Goal: Transaction & Acquisition: Purchase product/service

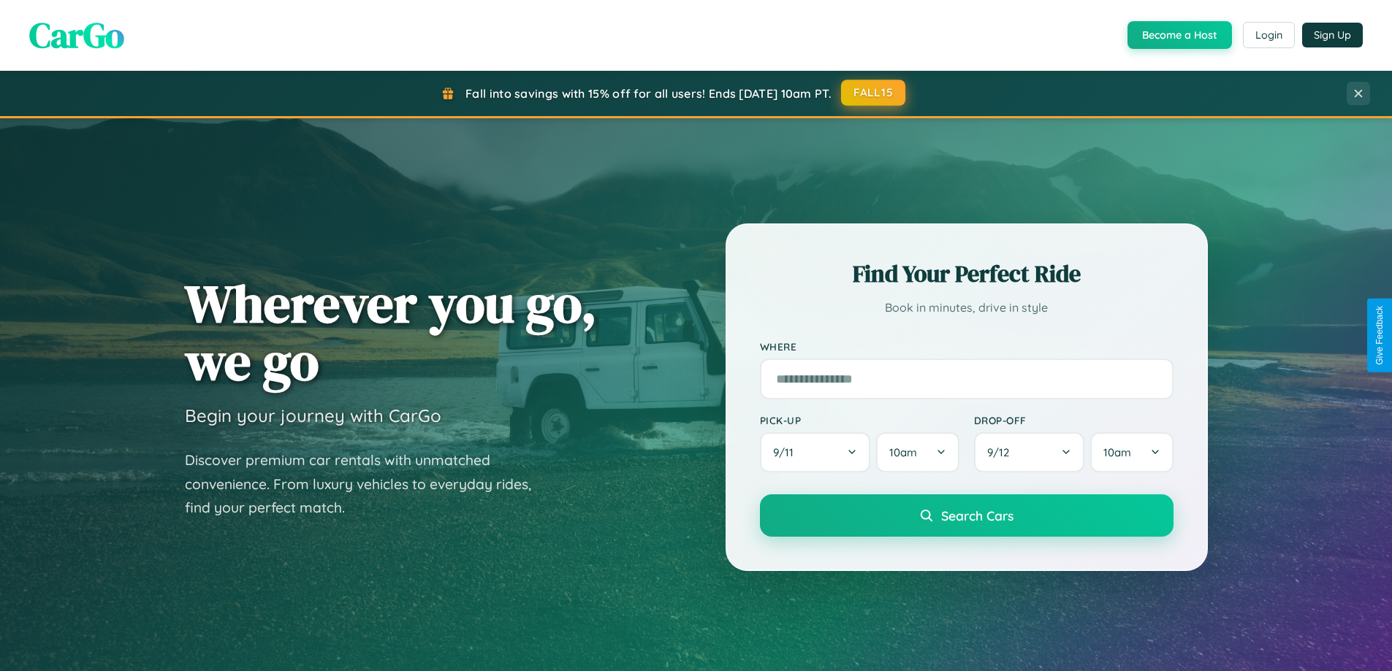
click at [874, 93] on button "FALL15" at bounding box center [873, 93] width 64 height 26
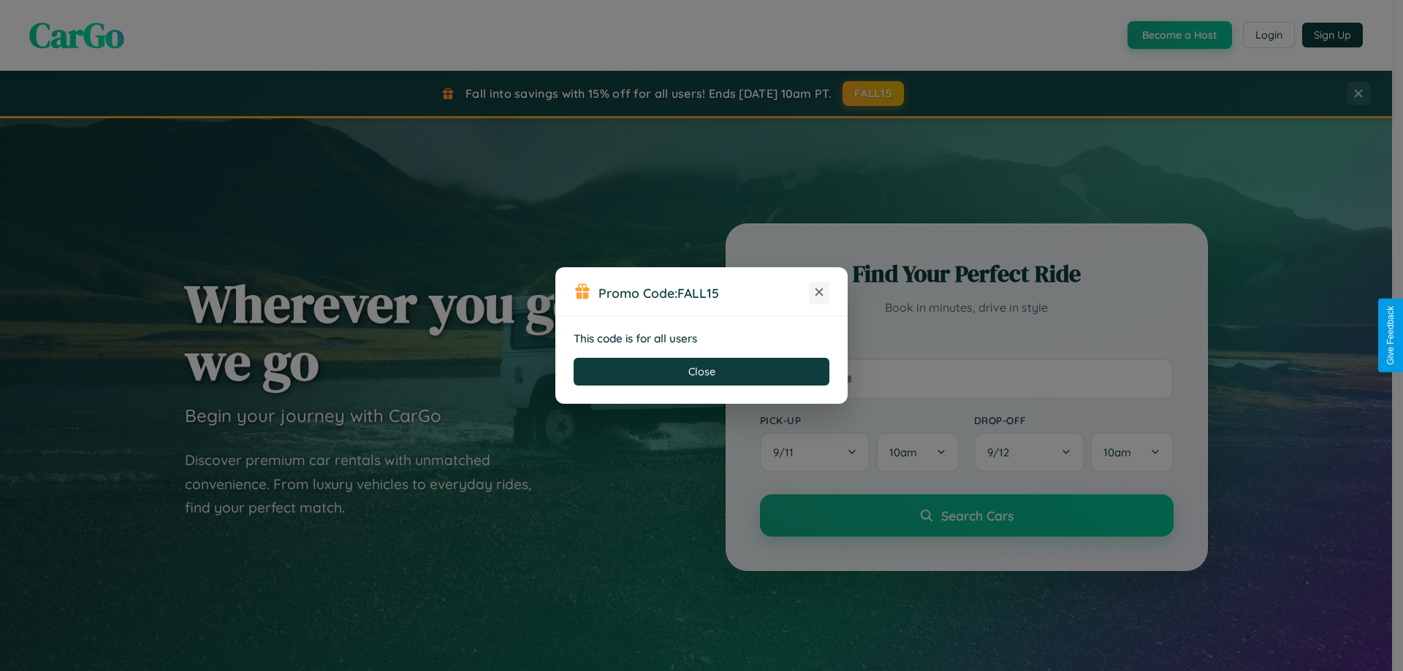
click at [819, 293] on icon at bounding box center [819, 292] width 15 height 15
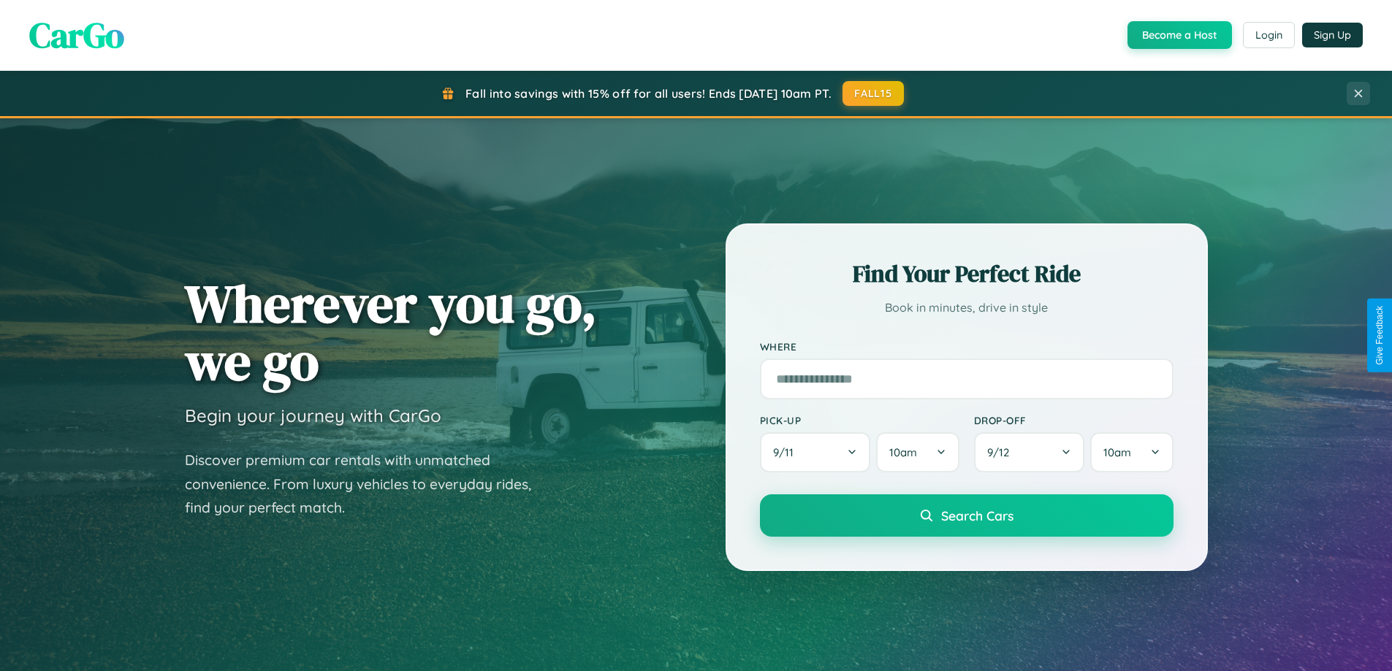
scroll to position [43, 0]
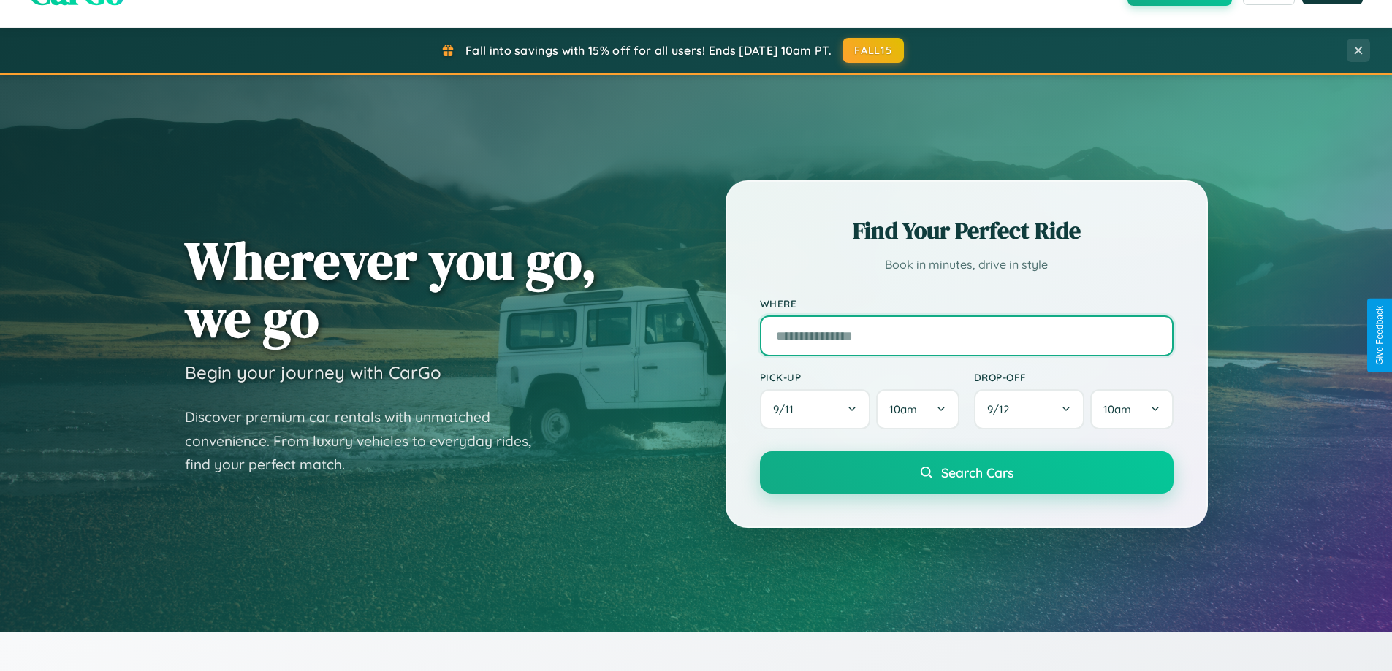
click at [966, 335] on input "text" at bounding box center [967, 336] width 414 height 41
type input "**********"
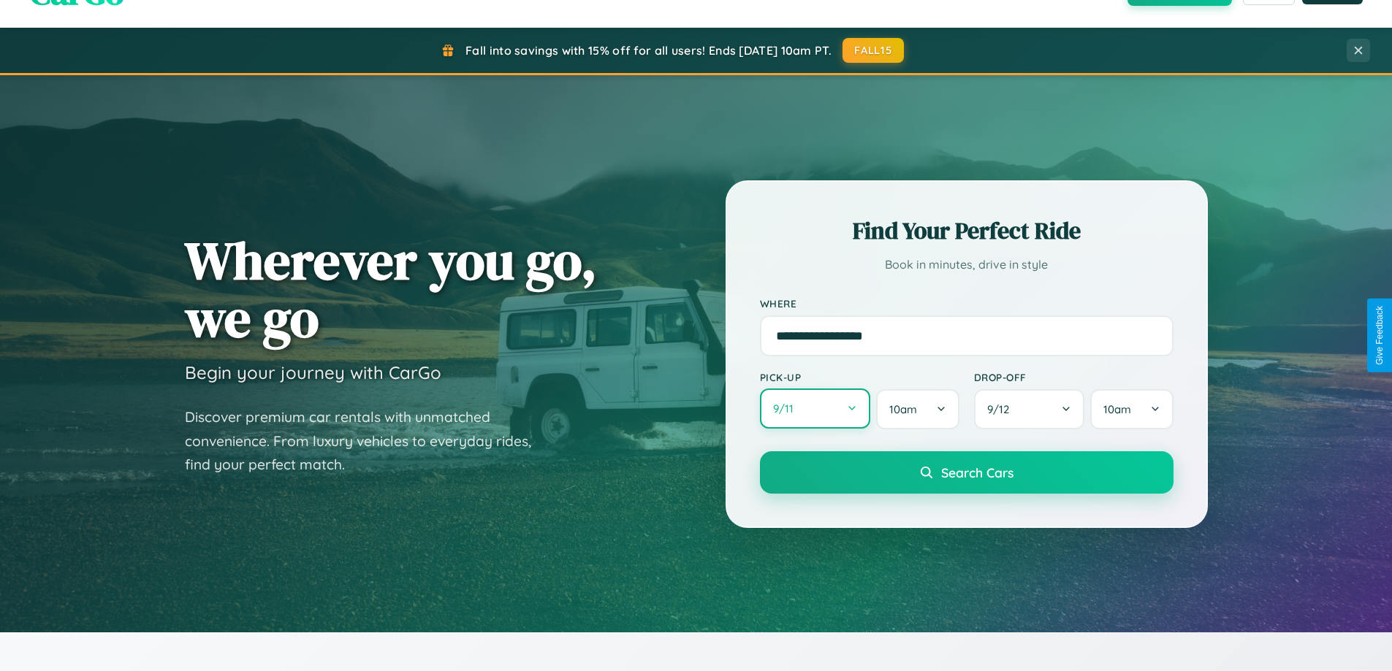
click at [815, 409] on button "9 / 11" at bounding box center [815, 409] width 111 height 40
select select "*"
select select "****"
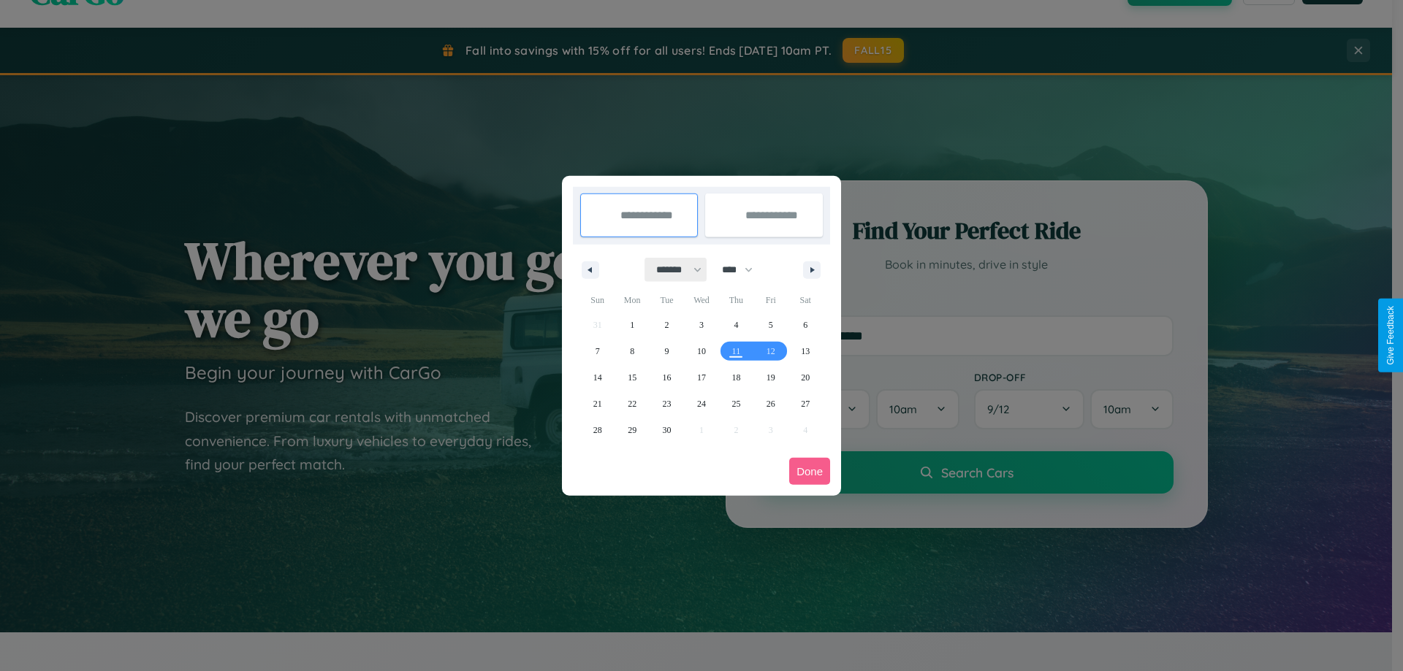
drag, startPoint x: 672, startPoint y: 270, endPoint x: 701, endPoint y: 293, distance: 37.4
click at [672, 270] on select "******* ******** ***** ***** *** **** **** ****** ********* ******* ******** **…" at bounding box center [676, 270] width 62 height 24
select select "*"
drag, startPoint x: 744, startPoint y: 270, endPoint x: 701, endPoint y: 293, distance: 48.4
click at [744, 270] on select "**** **** **** **** **** **** **** **** **** **** **** **** **** **** **** ****…" at bounding box center [737, 270] width 44 height 24
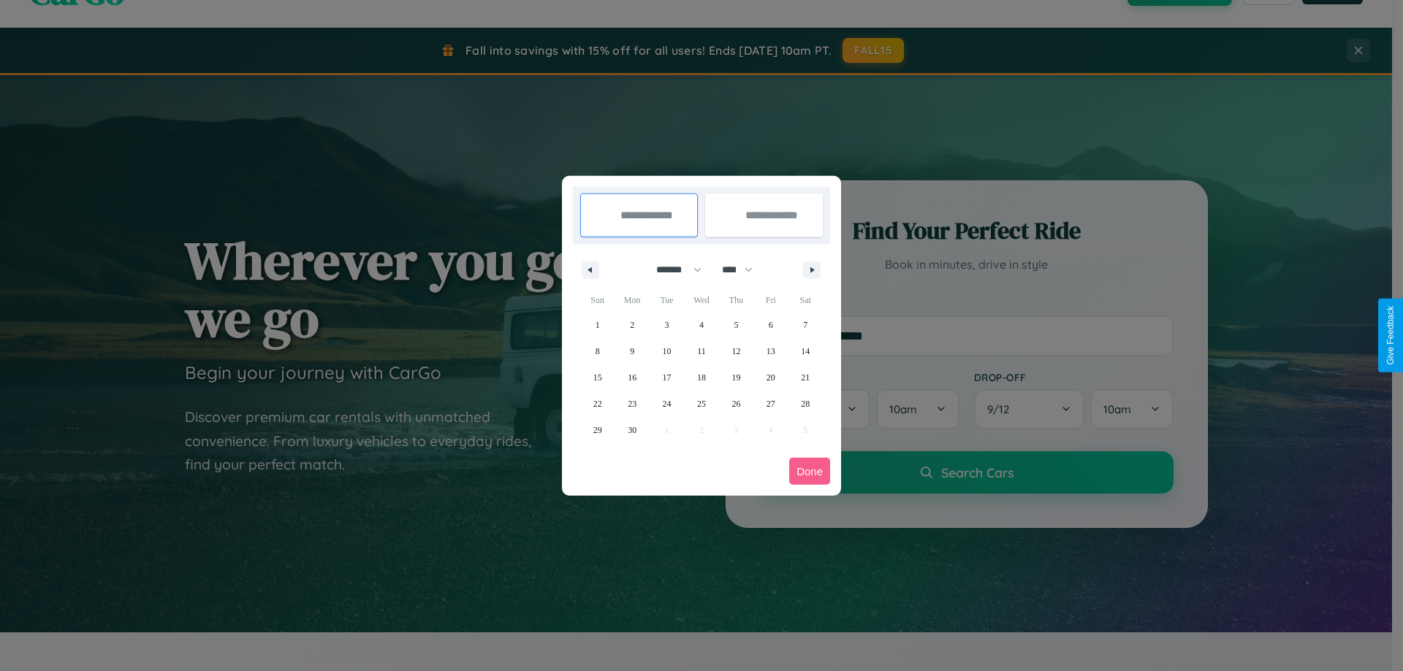
select select "****"
click at [666, 324] on span "2" at bounding box center [667, 325] width 4 height 26
type input "**********"
click at [770, 351] on span "12" at bounding box center [770, 351] width 9 height 26
type input "**********"
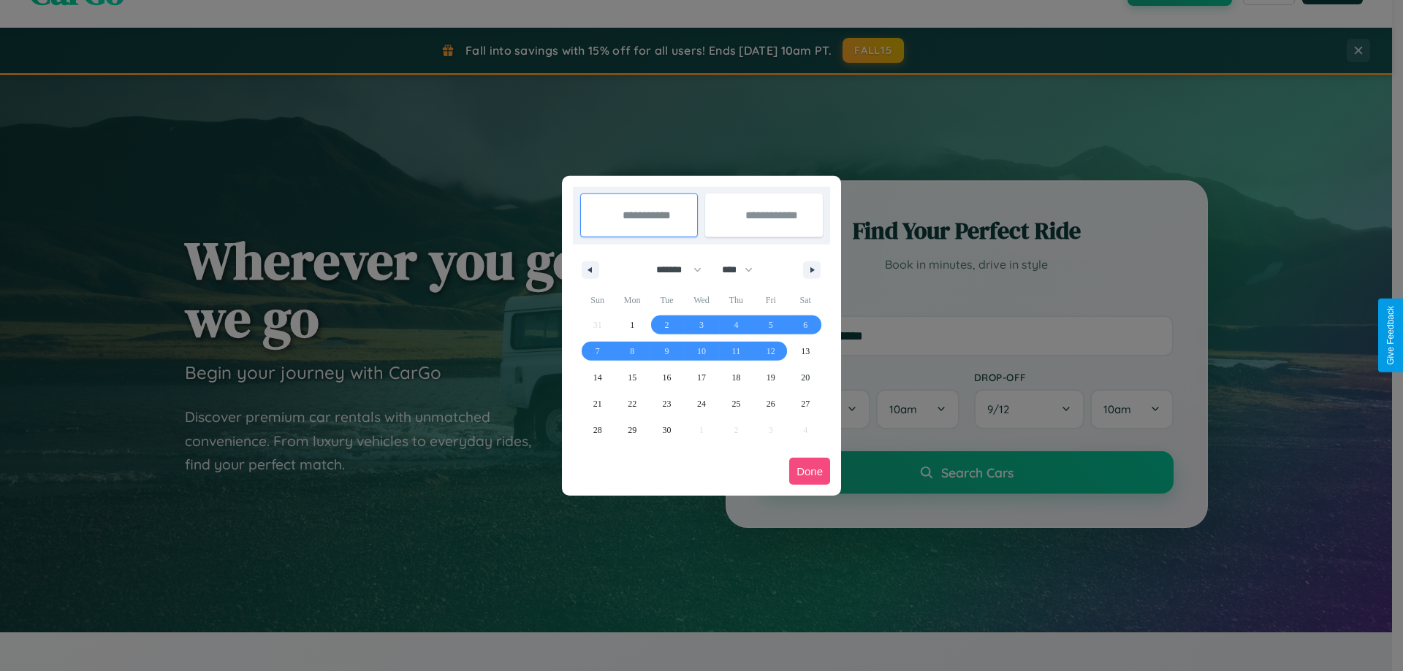
click at [810, 471] on button "Done" at bounding box center [809, 471] width 41 height 27
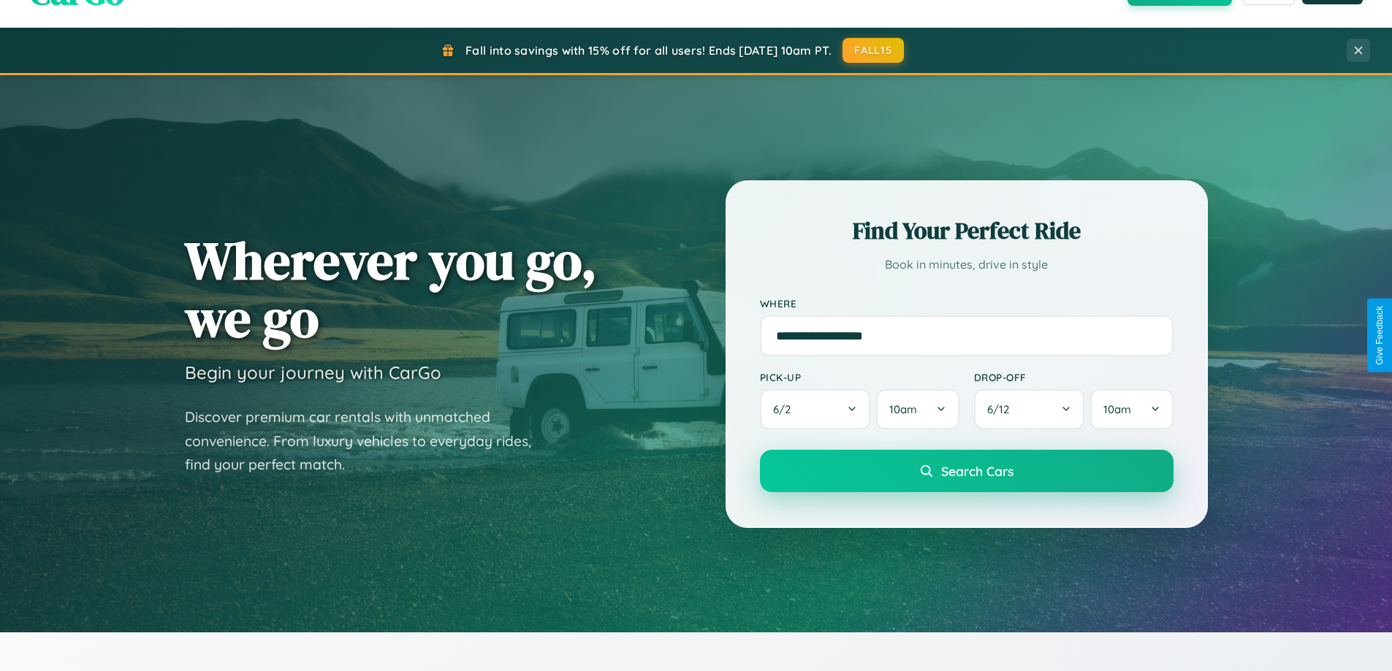
click at [966, 471] on span "Search Cars" at bounding box center [977, 471] width 72 height 16
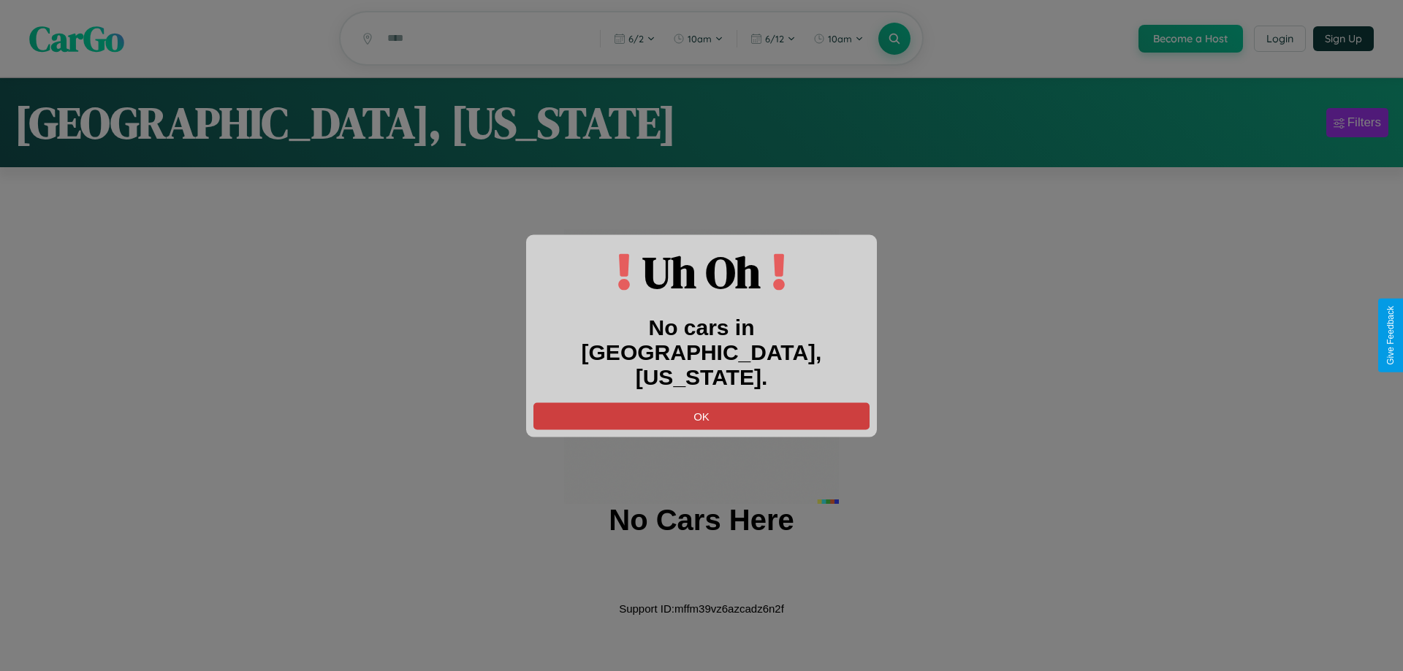
click at [701, 403] on button "OK" at bounding box center [701, 416] width 336 height 27
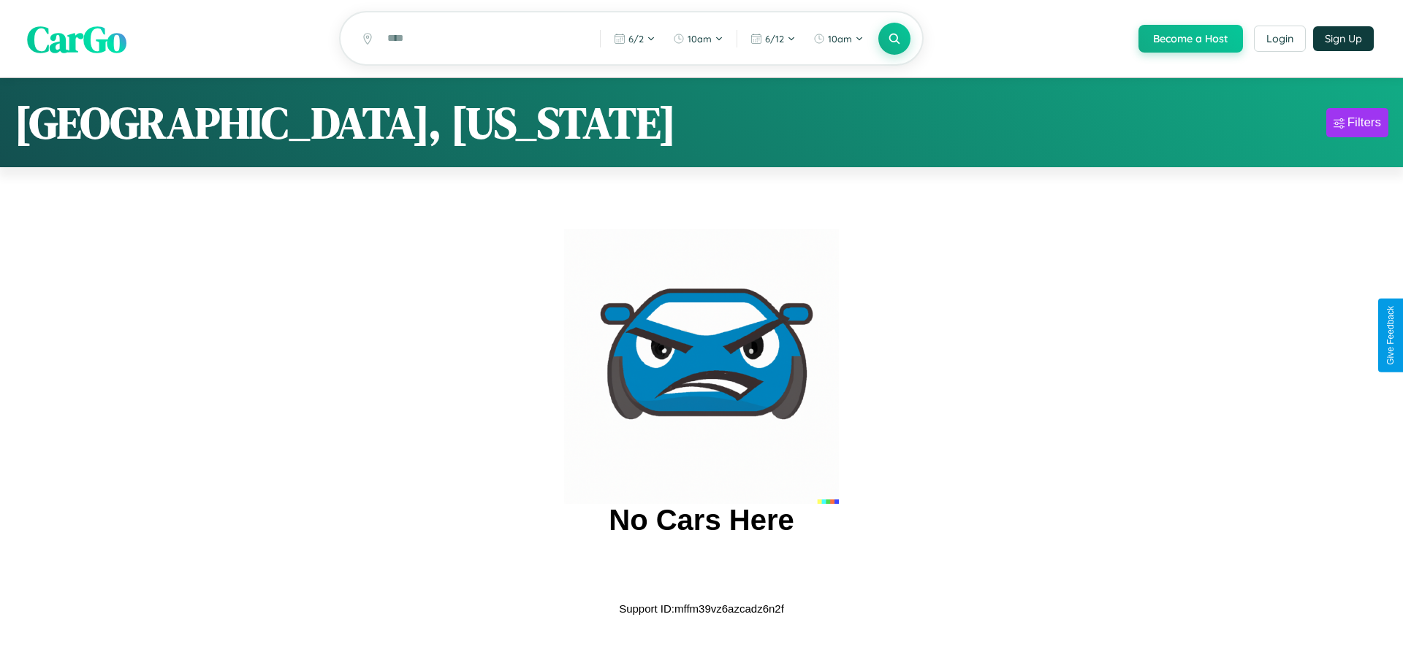
click at [77, 39] on span "CarGo" at bounding box center [76, 38] width 99 height 50
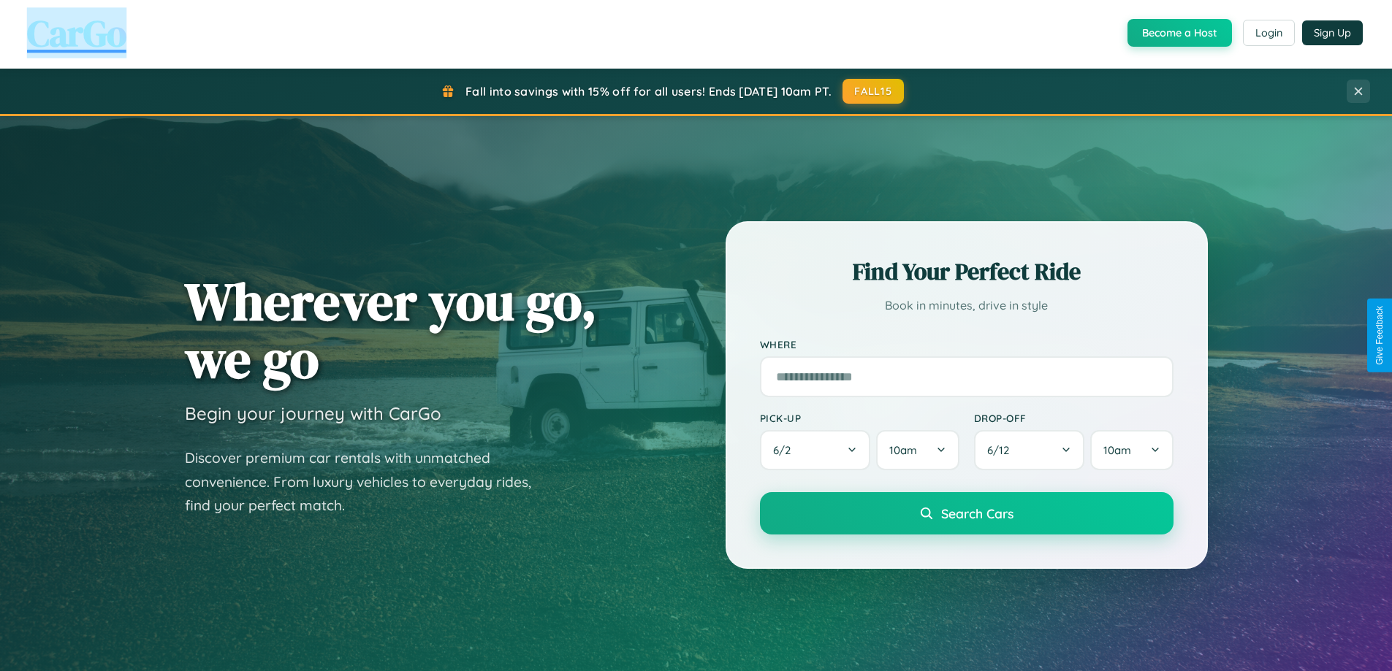
scroll to position [316, 0]
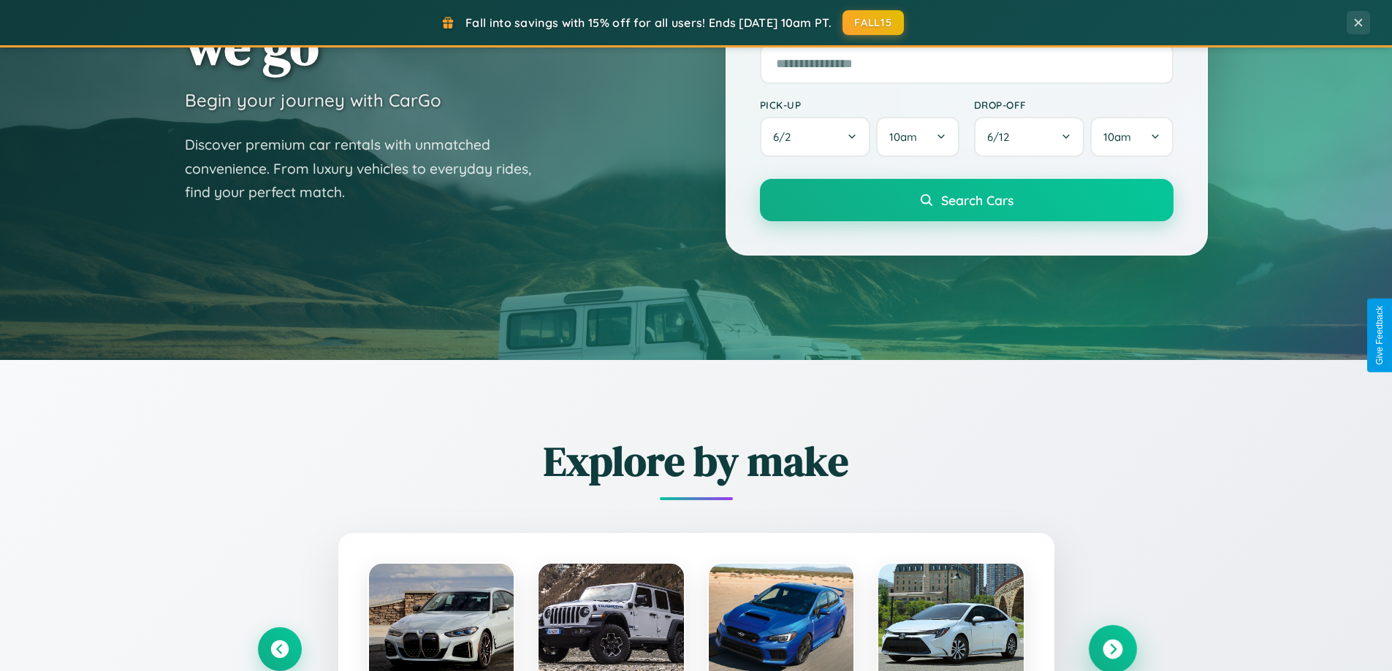
click at [1112, 650] on icon at bounding box center [1113, 650] width 20 height 20
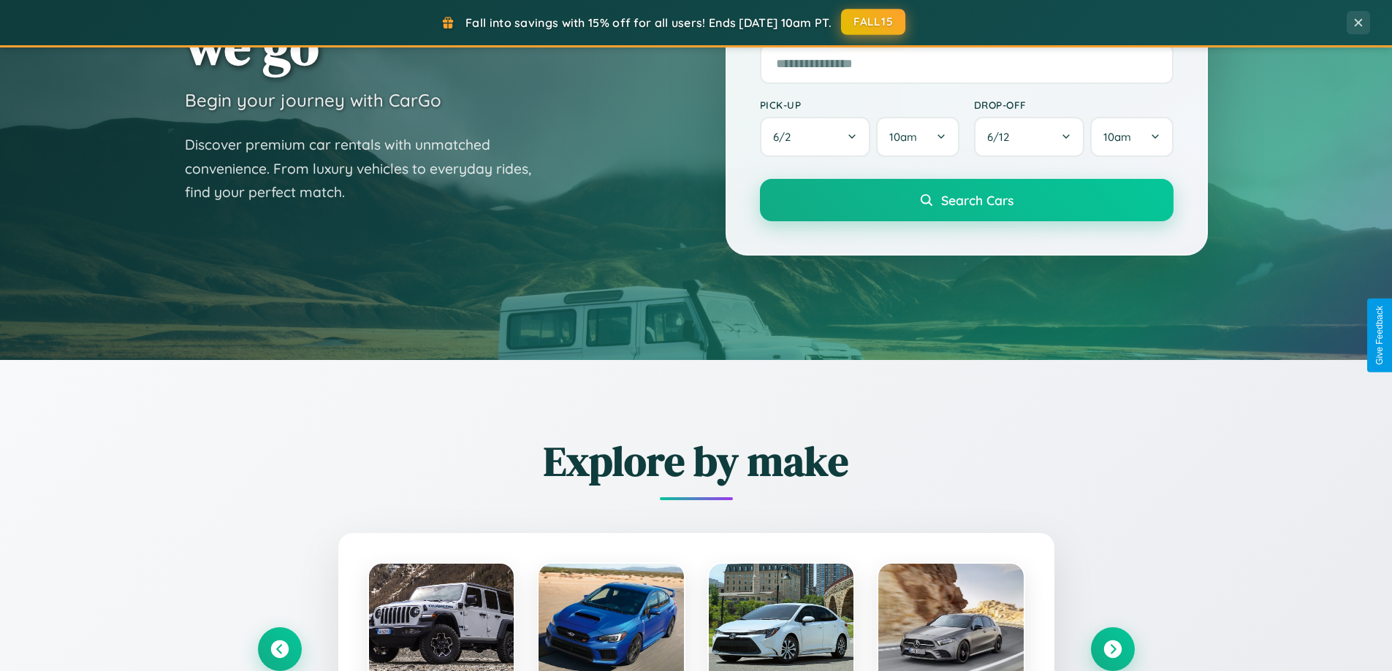
click at [874, 22] on button "FALL15" at bounding box center [873, 22] width 64 height 26
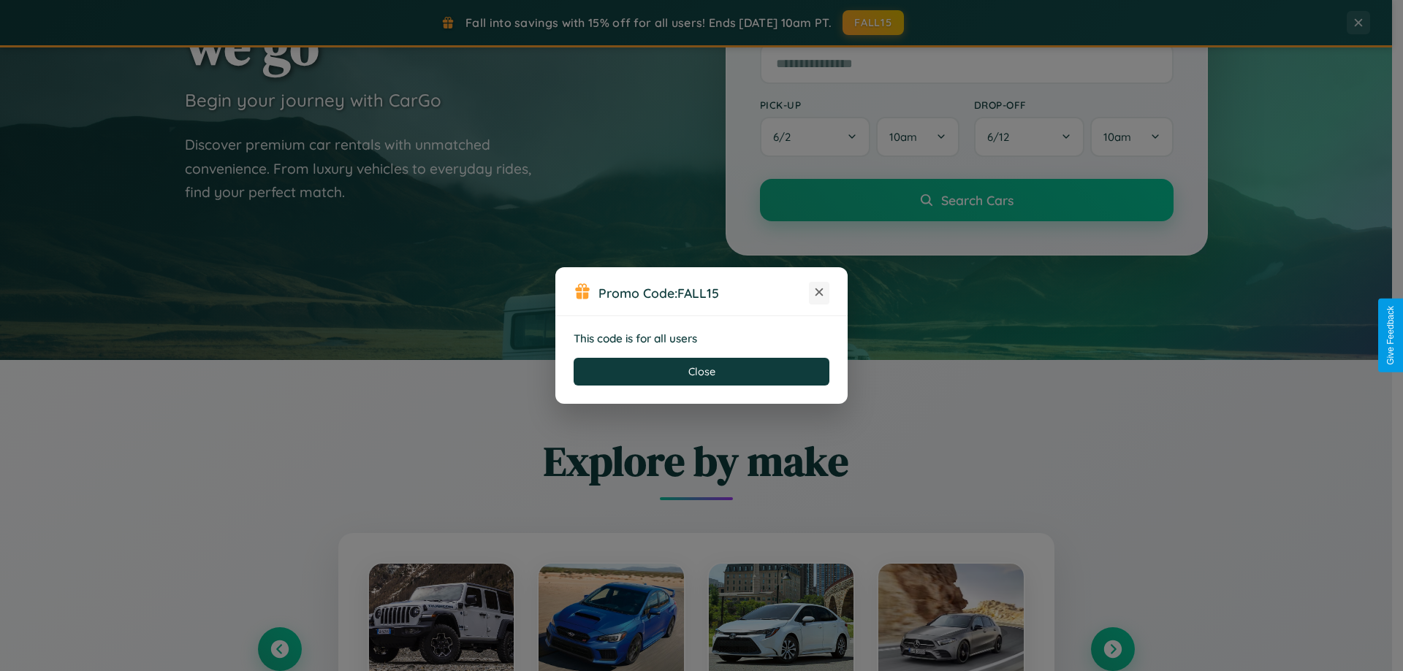
click at [819, 293] on icon at bounding box center [819, 292] width 15 height 15
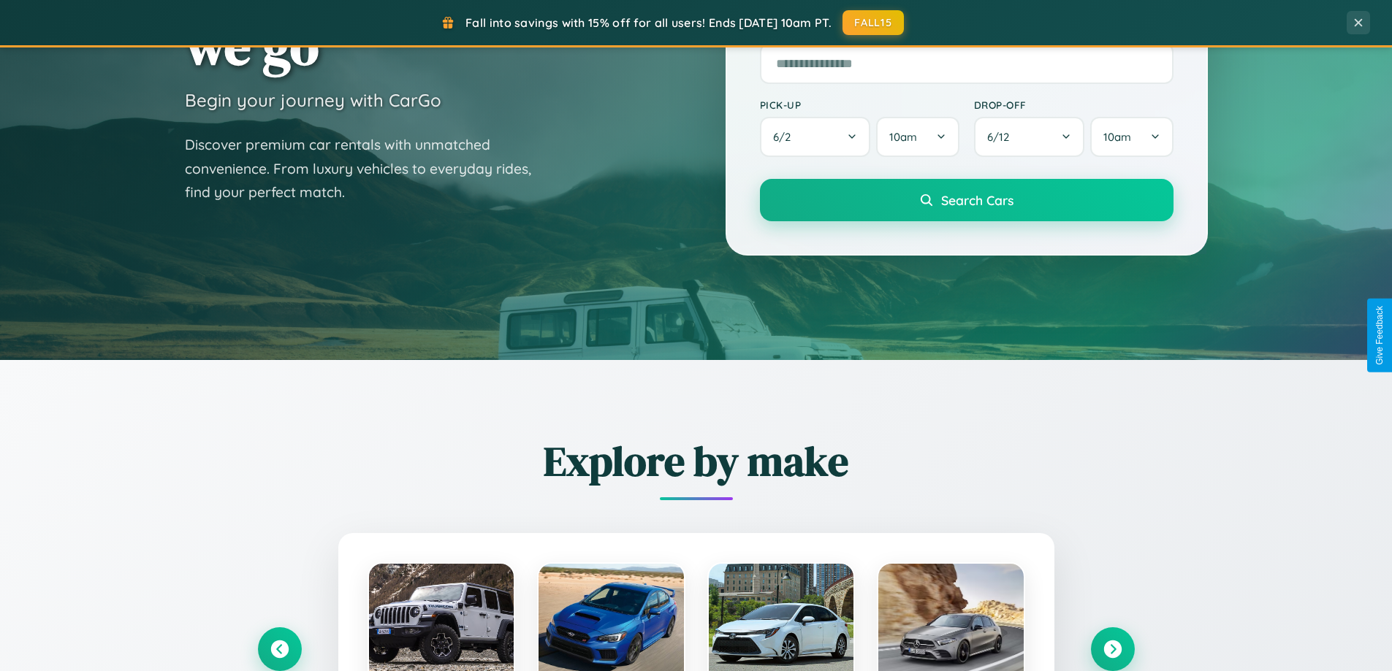
scroll to position [2812, 0]
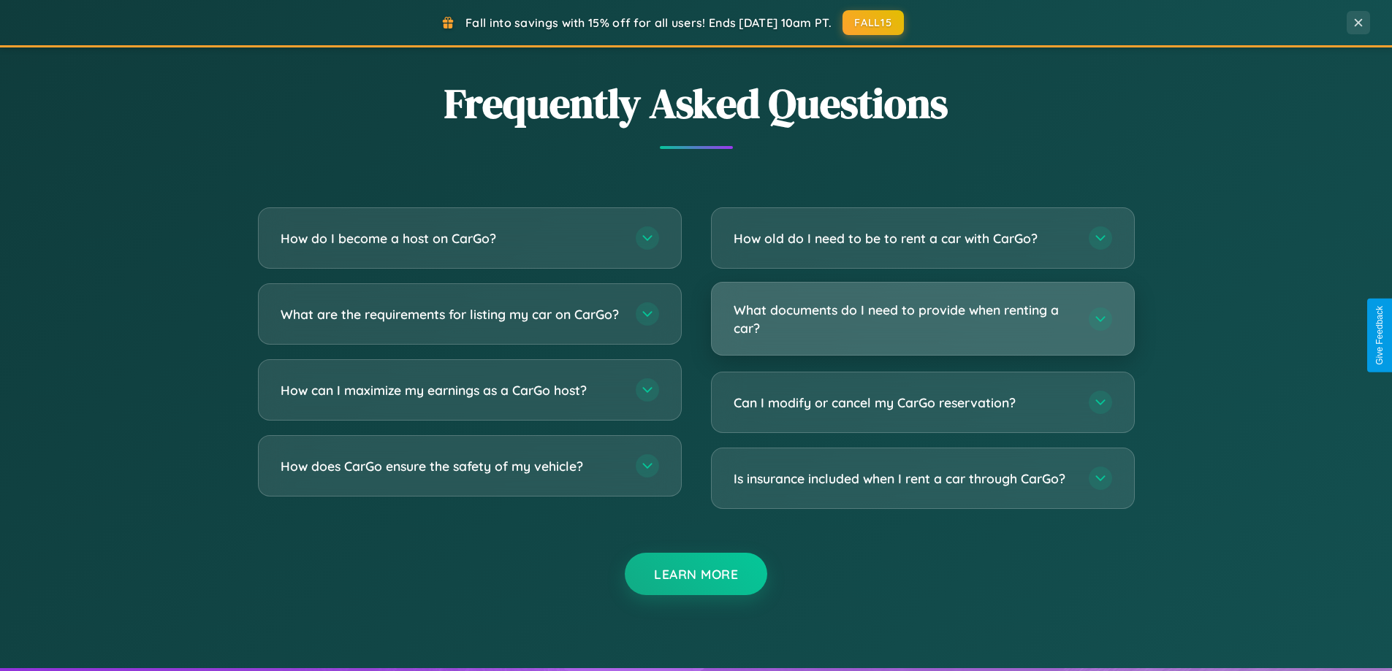
click at [922, 319] on h3 "What documents do I need to provide when renting a car?" at bounding box center [904, 319] width 340 height 36
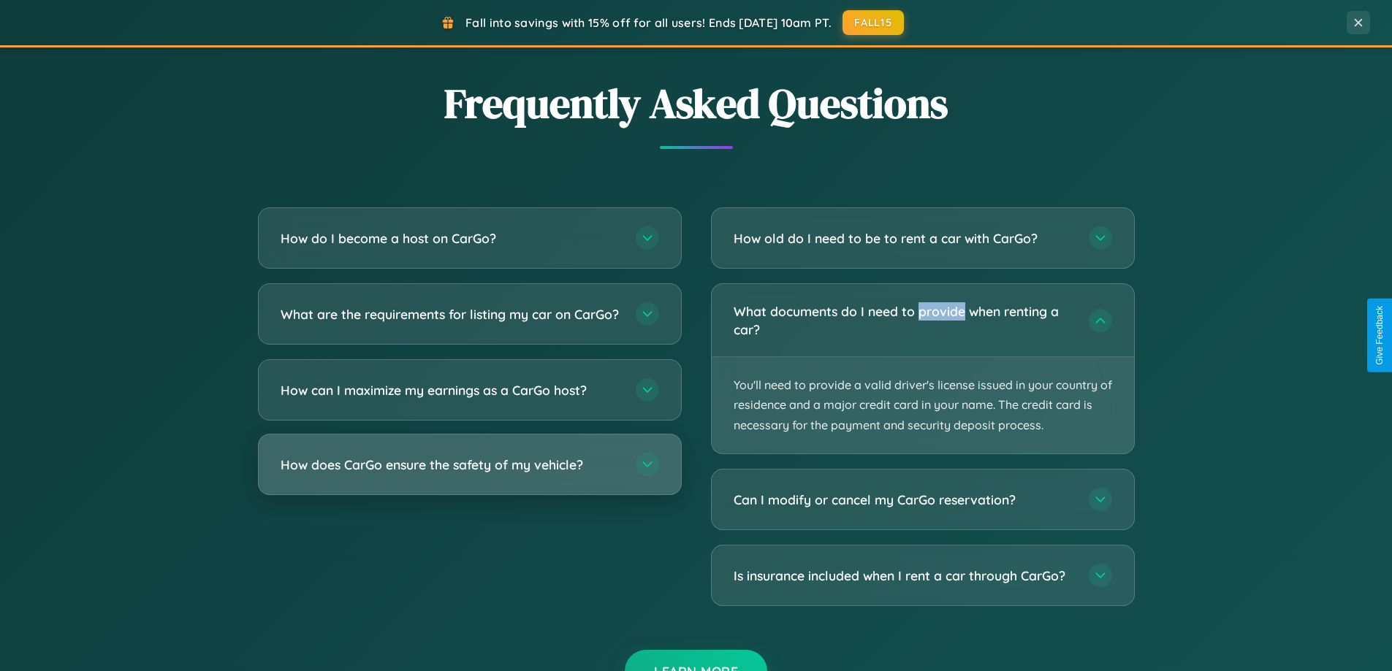
click at [469, 474] on h3 "How does CarGo ensure the safety of my vehicle?" at bounding box center [451, 465] width 340 height 18
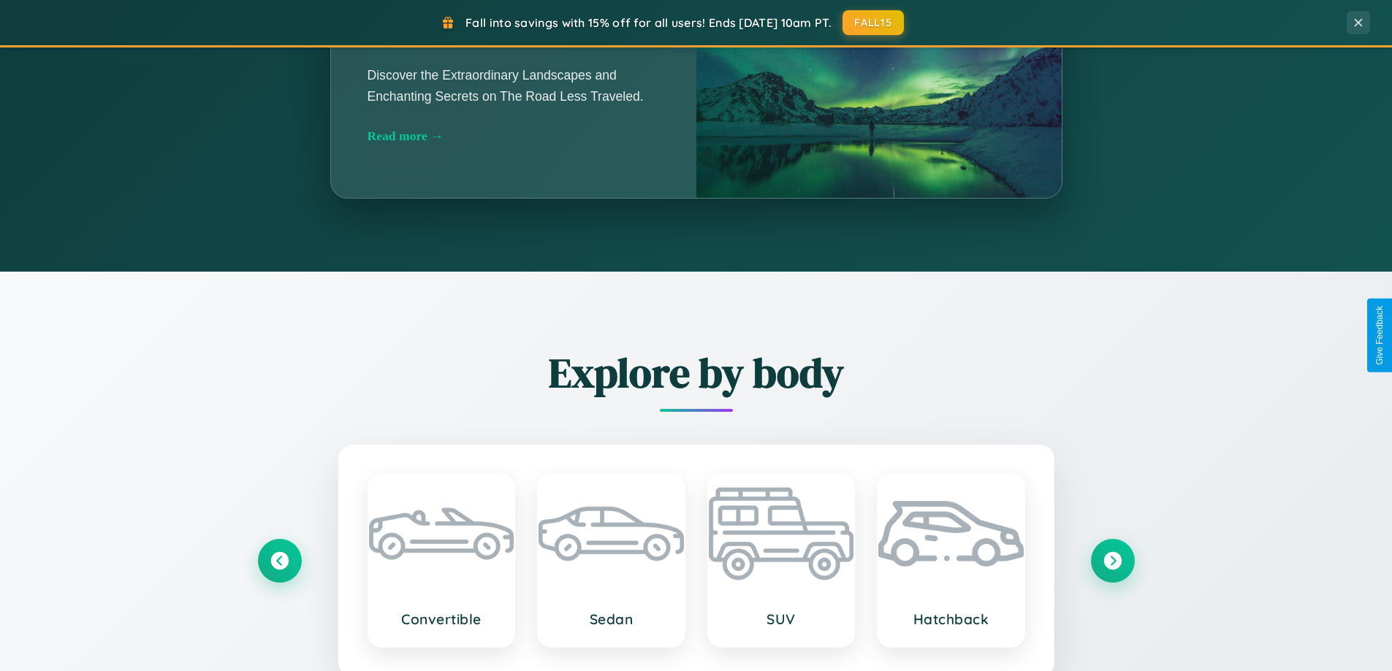
scroll to position [1005, 0]
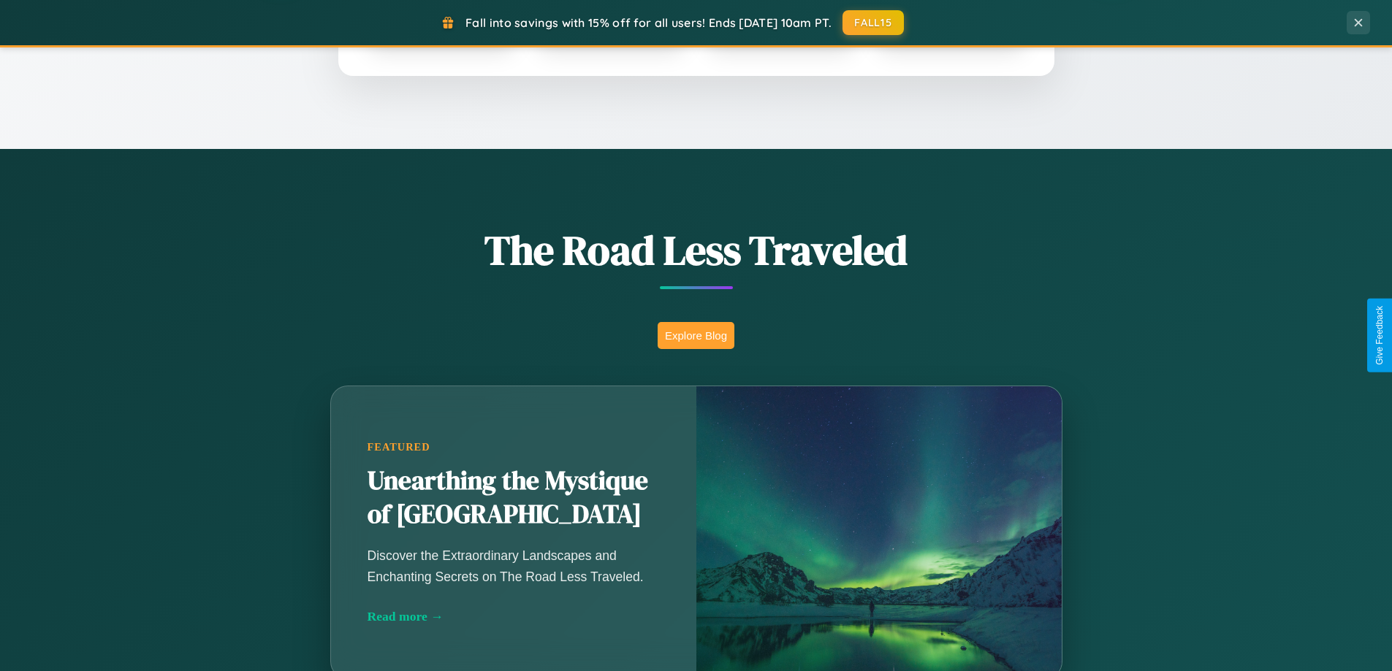
click at [696, 335] on button "Explore Blog" at bounding box center [696, 335] width 77 height 27
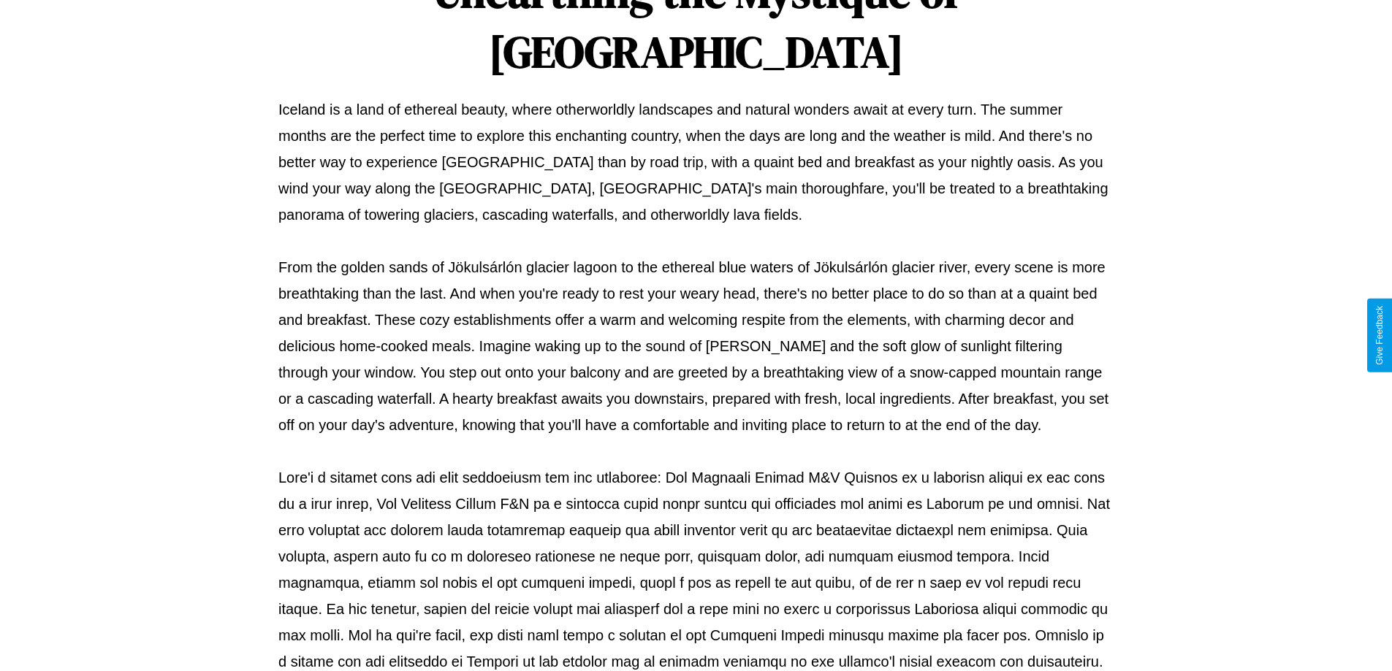
scroll to position [473, 0]
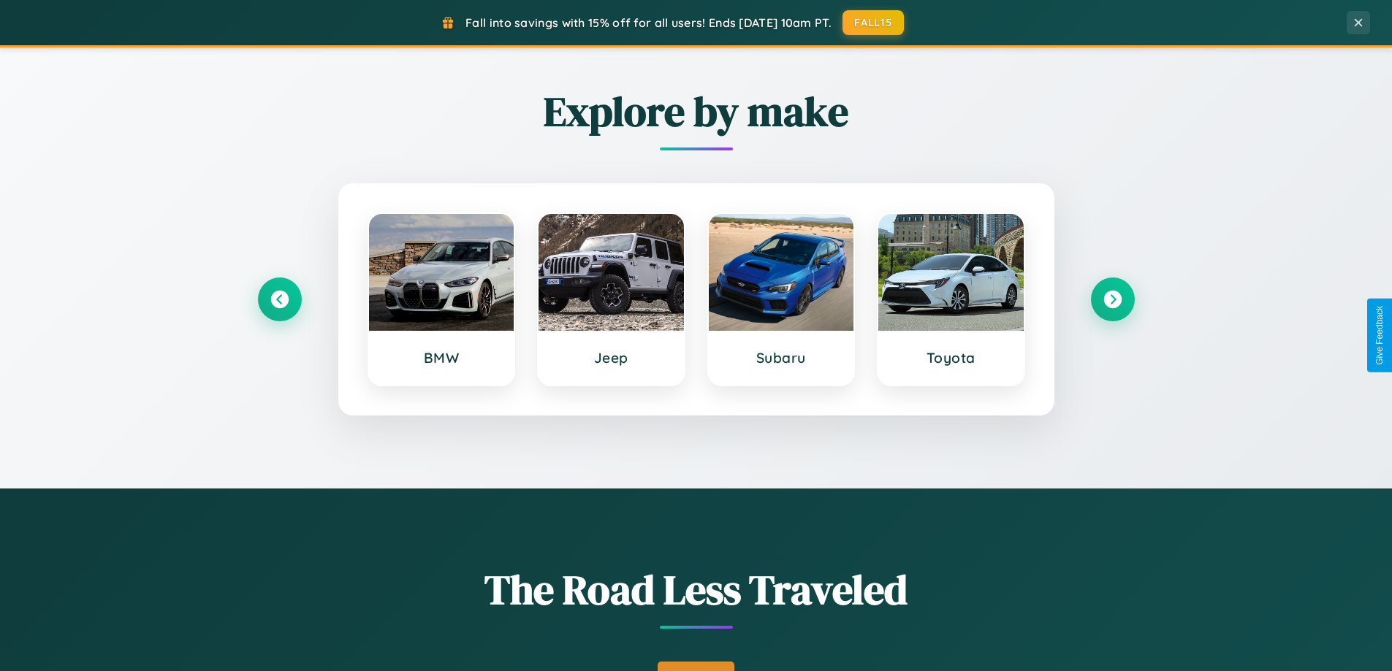
scroll to position [43, 0]
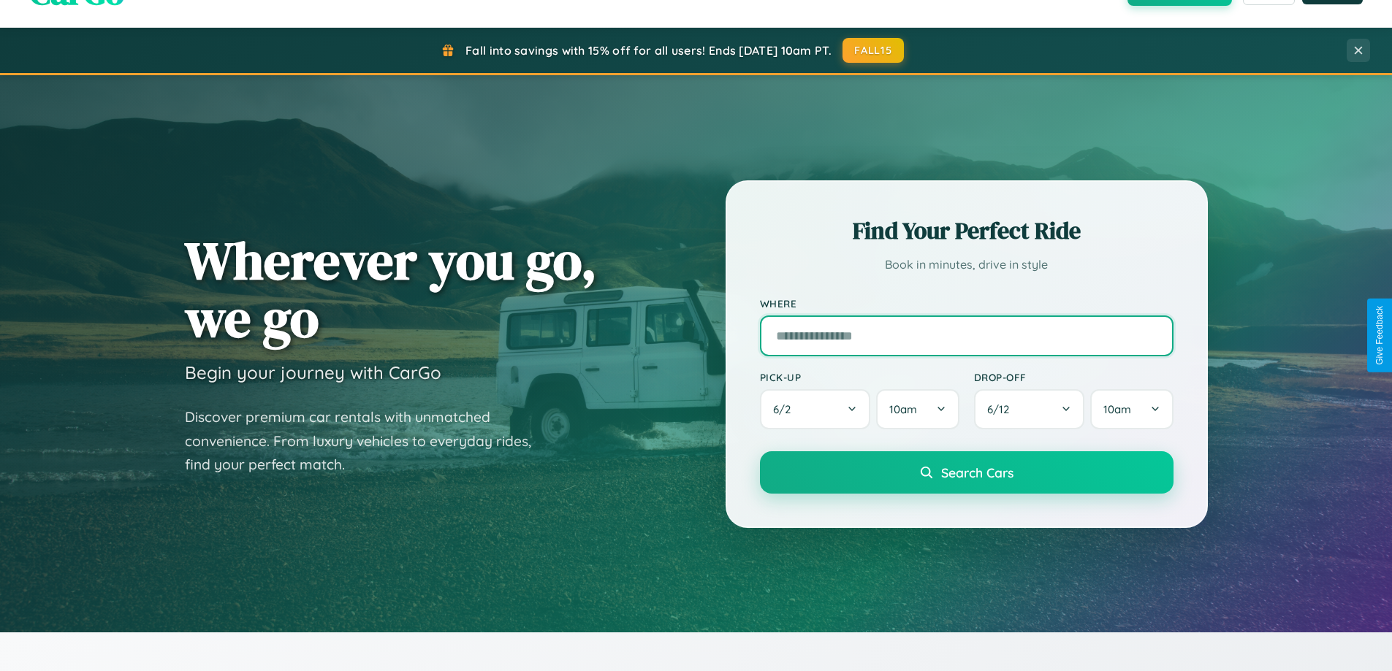
click at [966, 335] on input "text" at bounding box center [967, 336] width 414 height 41
type input "*****"
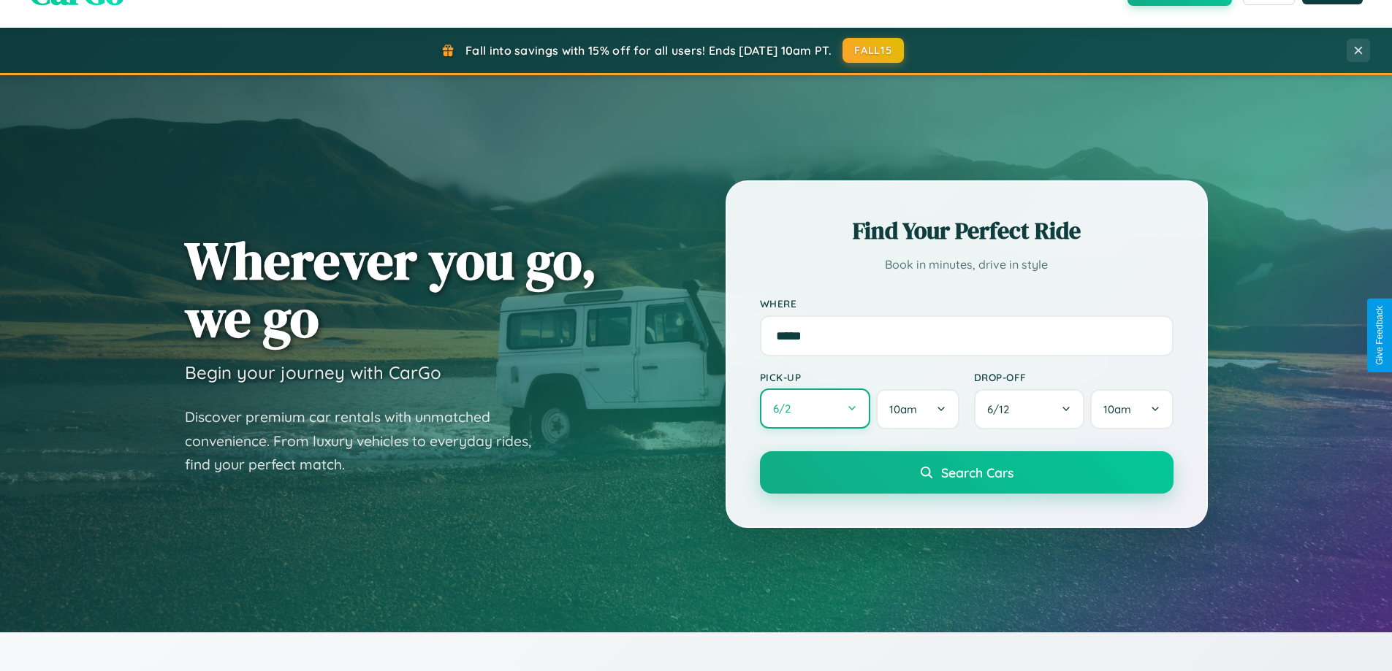
click at [815, 410] on button "6 / 2" at bounding box center [815, 409] width 111 height 40
select select "*"
select select "****"
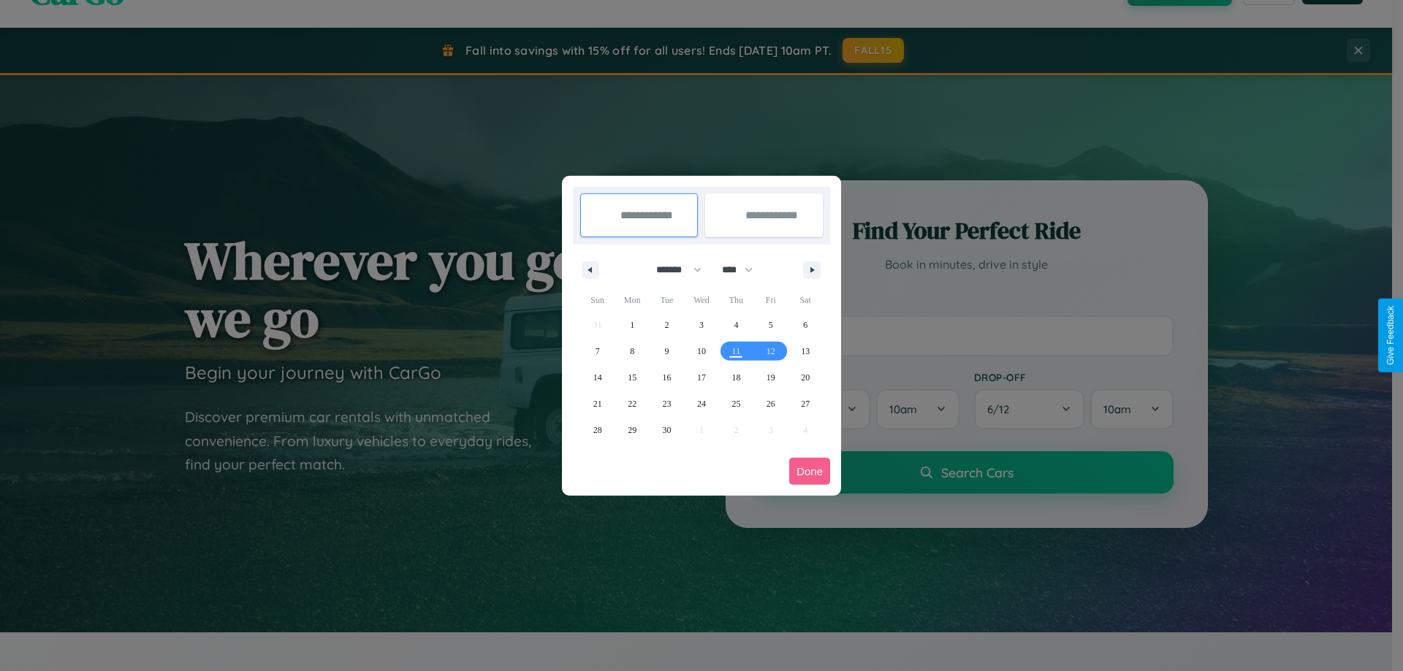
click at [672, 270] on select "******* ******** ***** ***** *** **** **** ****** ********* ******* ******** **…" at bounding box center [676, 270] width 62 height 24
select select "**"
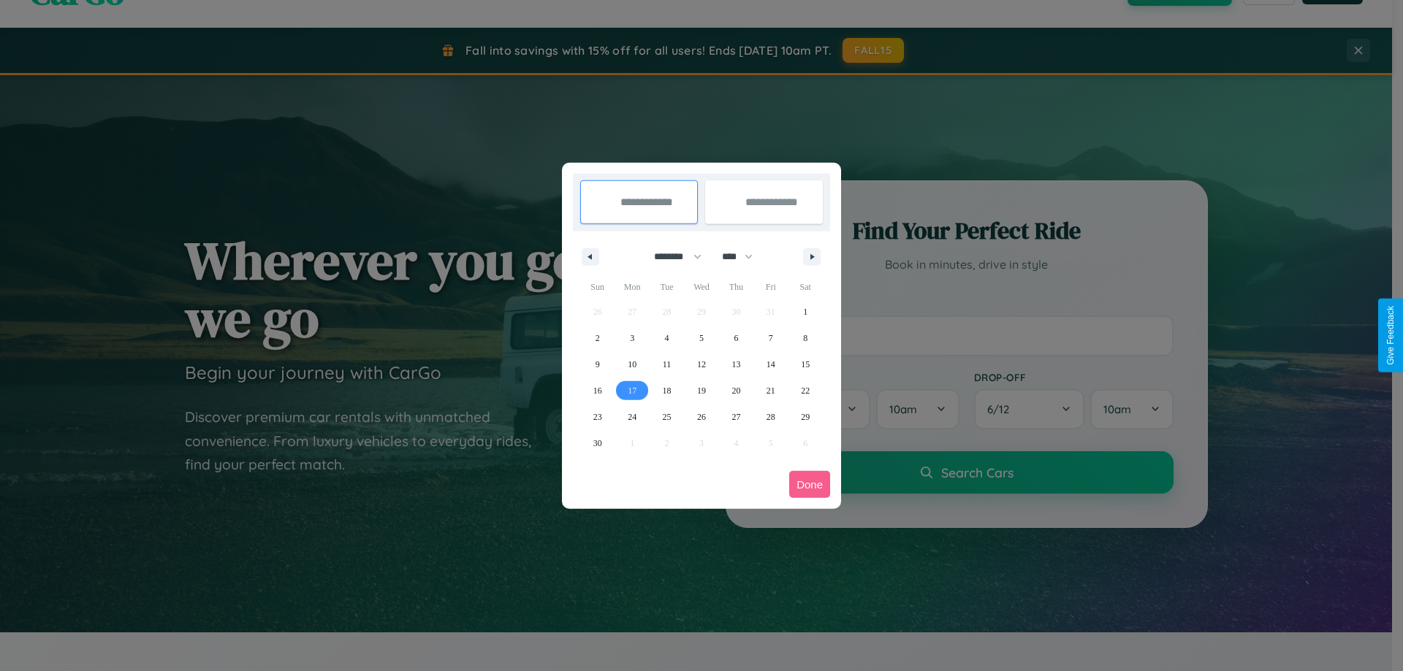
click at [632, 390] on span "17" at bounding box center [632, 391] width 9 height 26
type input "**********"
click at [805, 390] on span "22" at bounding box center [805, 391] width 9 height 26
type input "**********"
click at [810, 484] on button "Done" at bounding box center [809, 484] width 41 height 27
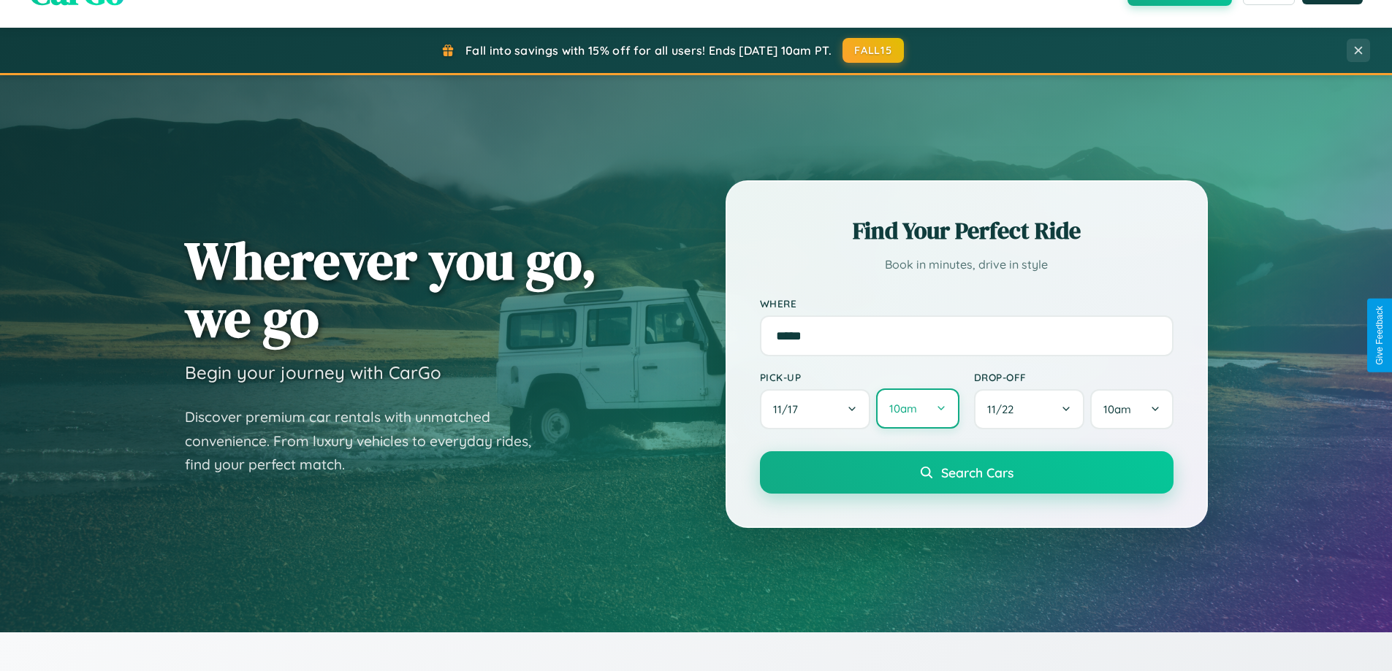
click at [917, 409] on button "10am" at bounding box center [917, 409] width 83 height 40
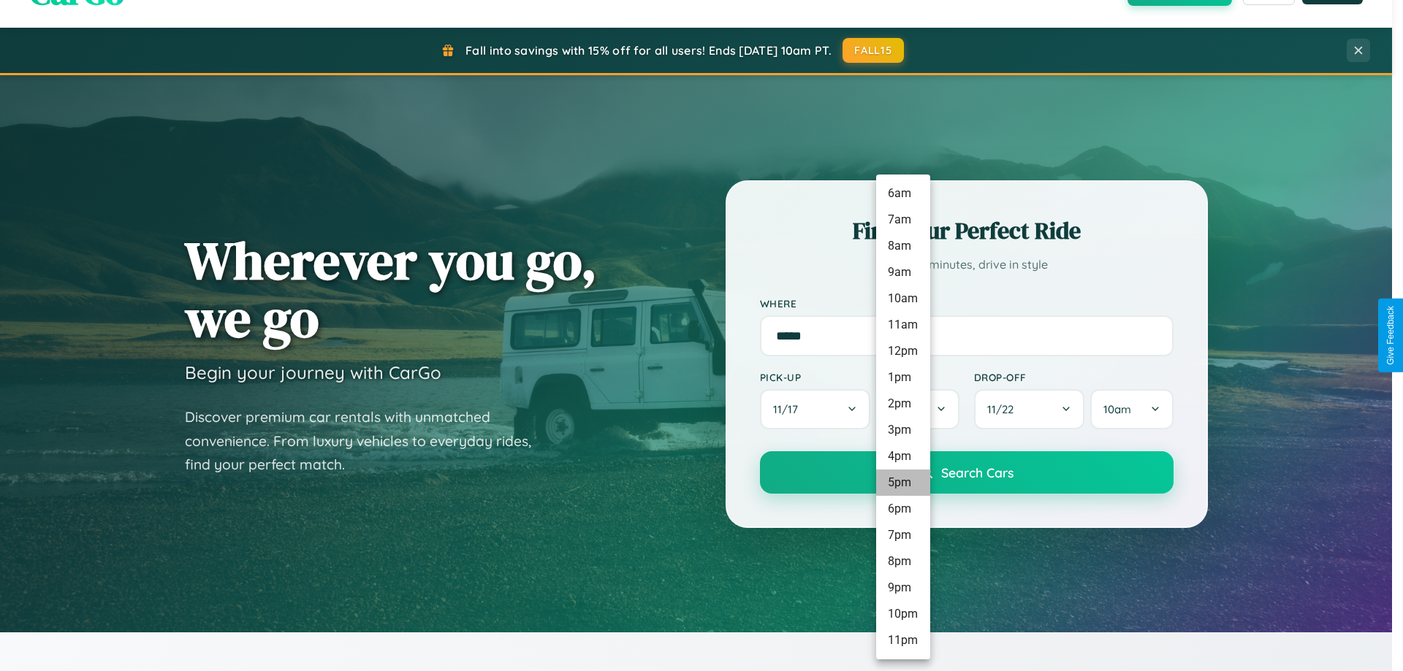
click at [902, 483] on li "5pm" at bounding box center [903, 483] width 54 height 26
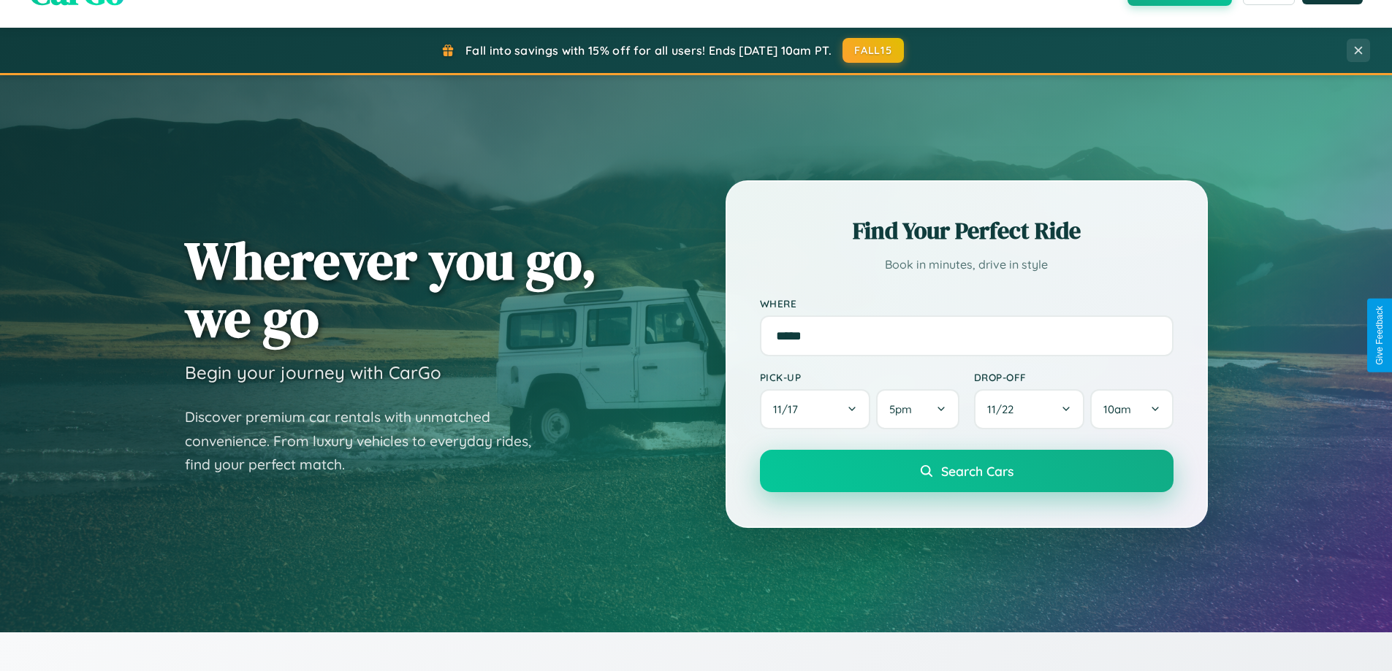
click at [966, 471] on span "Search Cars" at bounding box center [977, 471] width 72 height 16
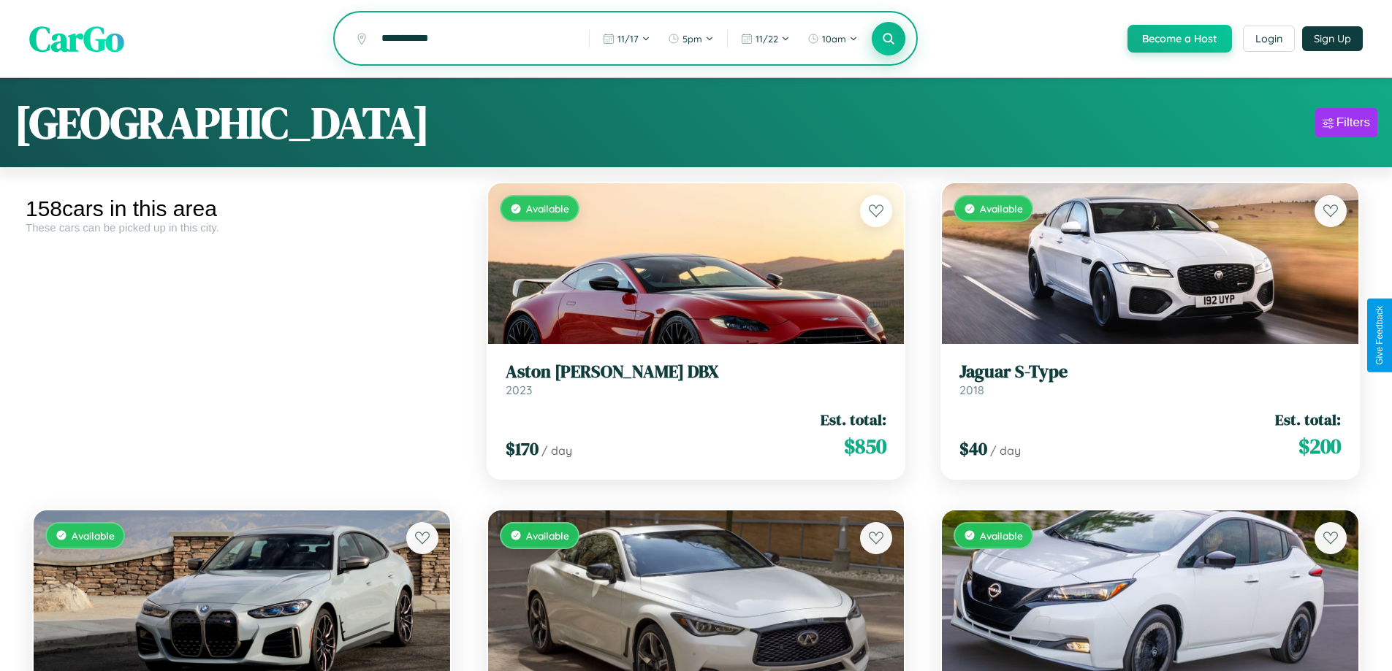
click at [888, 39] on icon at bounding box center [889, 38] width 14 height 14
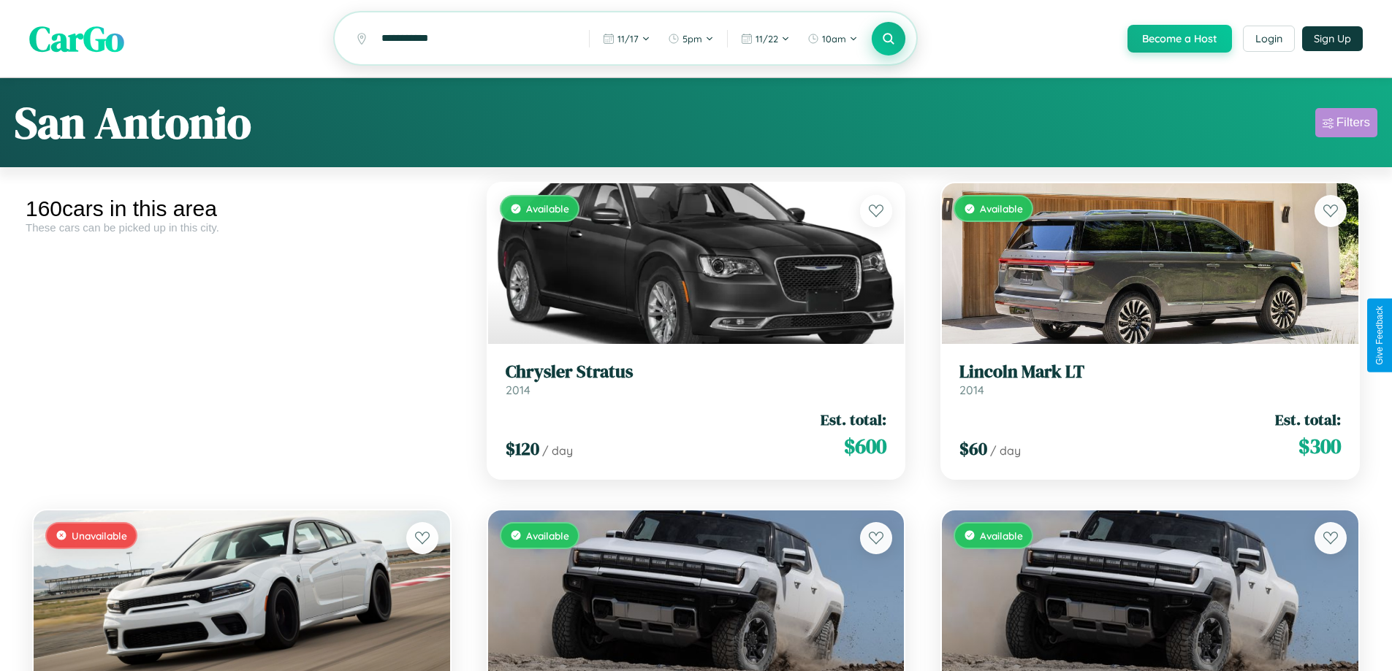
click at [1346, 125] on div "Filters" at bounding box center [1353, 122] width 34 height 15
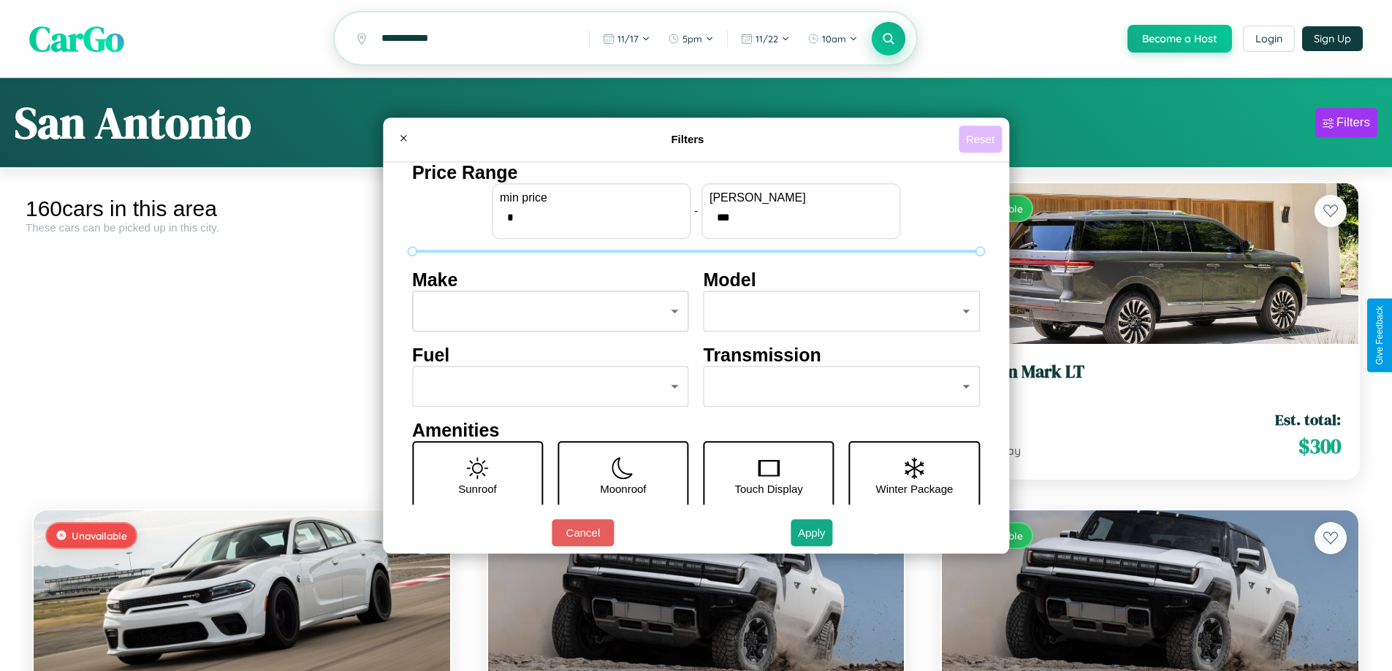
click at [982, 139] on button "Reset" at bounding box center [980, 139] width 43 height 27
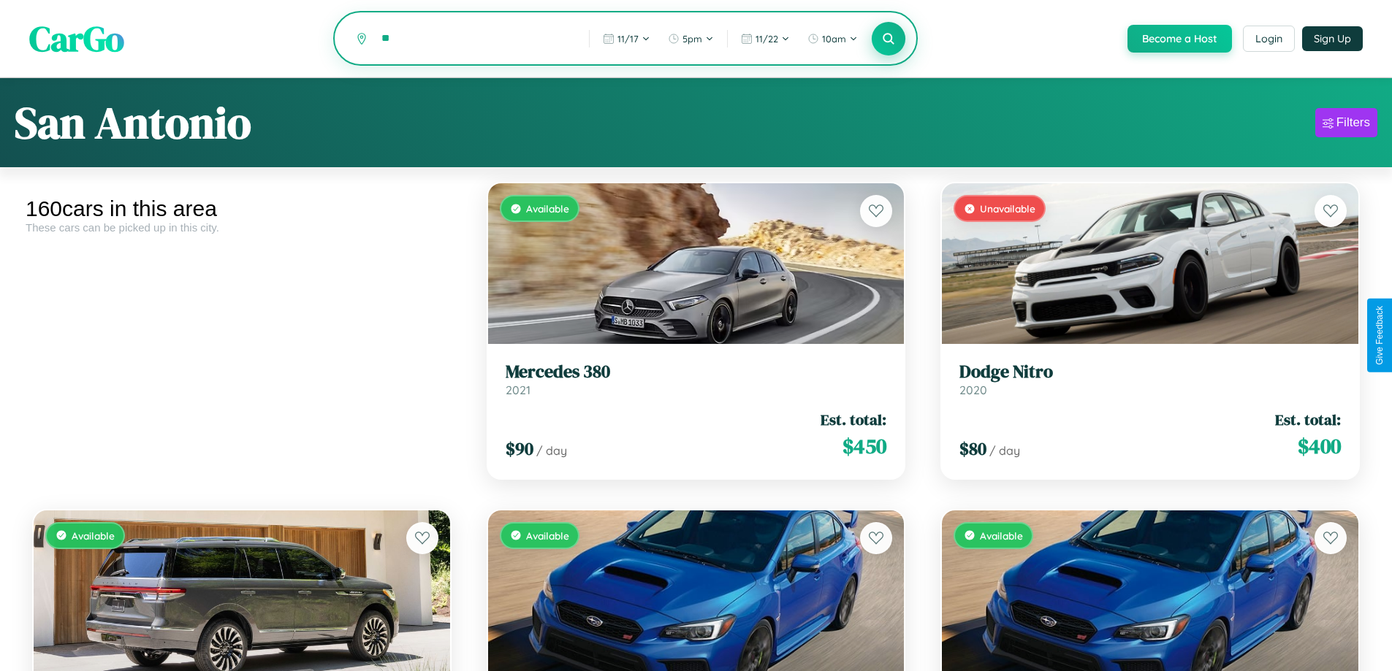
type input "*"
type input "******"
click at [888, 39] on icon at bounding box center [889, 38] width 14 height 14
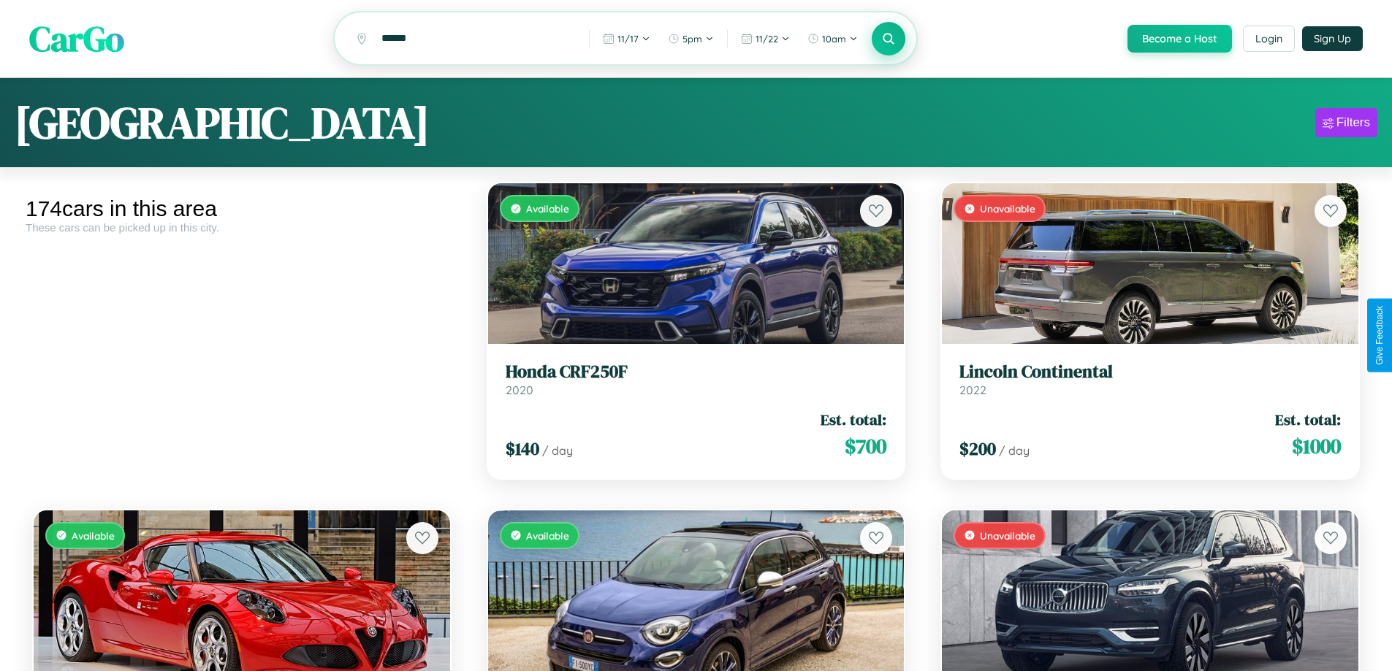
scroll to position [14120, 0]
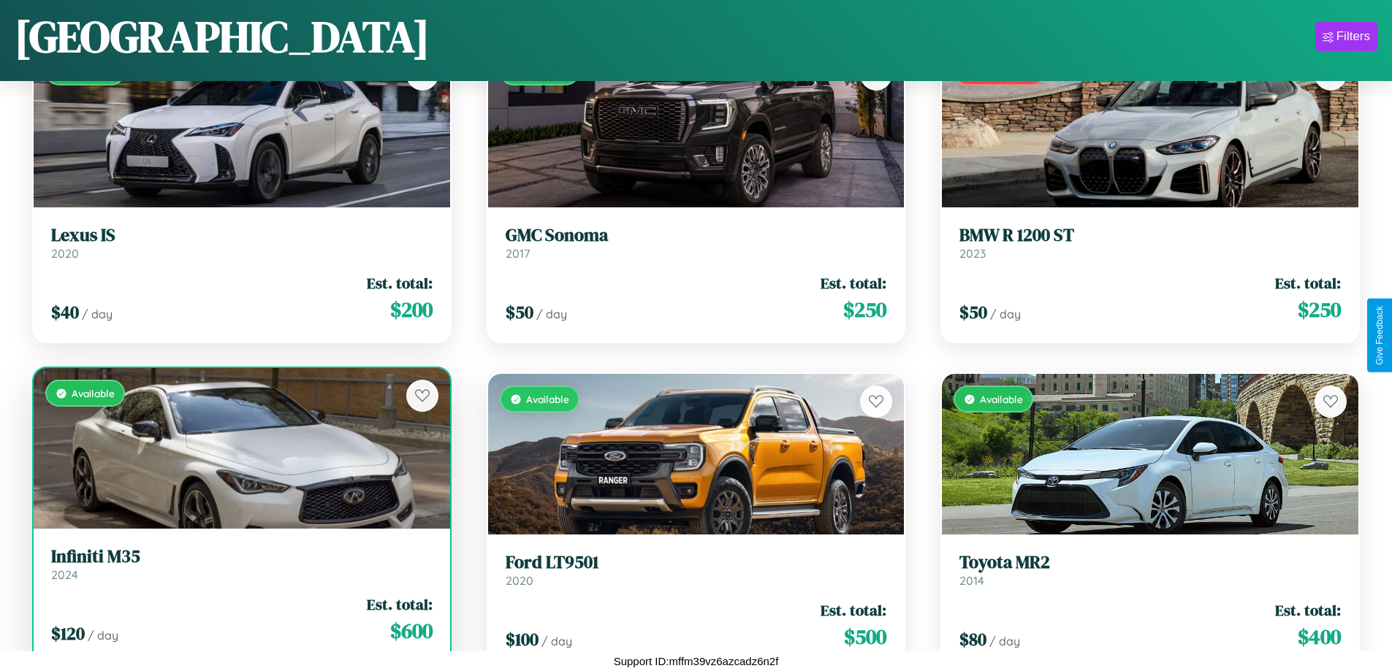
click at [240, 625] on div "$ 120 / day Est. total: $ 600" at bounding box center [241, 620] width 381 height 52
click at [240, 620] on div "$ 120 / day Est. total: $ 600" at bounding box center [241, 620] width 381 height 52
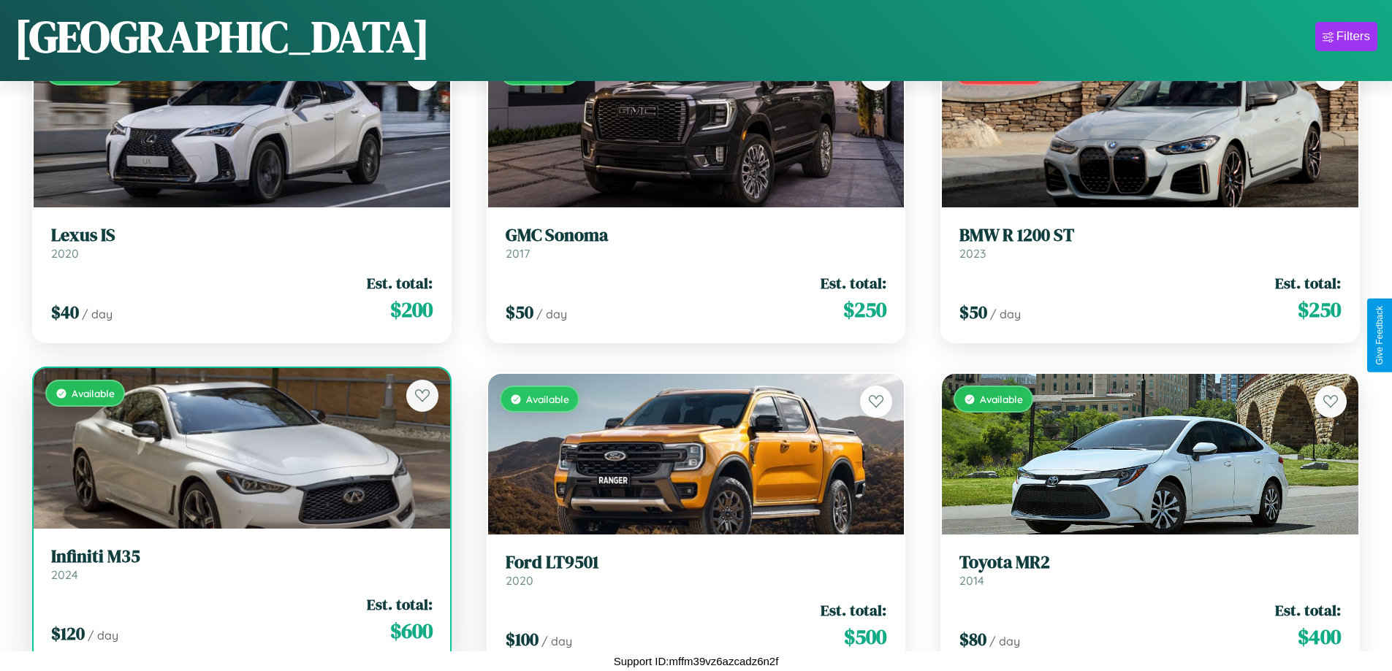
click at [240, 620] on div "$ 120 / day Est. total: $ 600" at bounding box center [241, 620] width 381 height 52
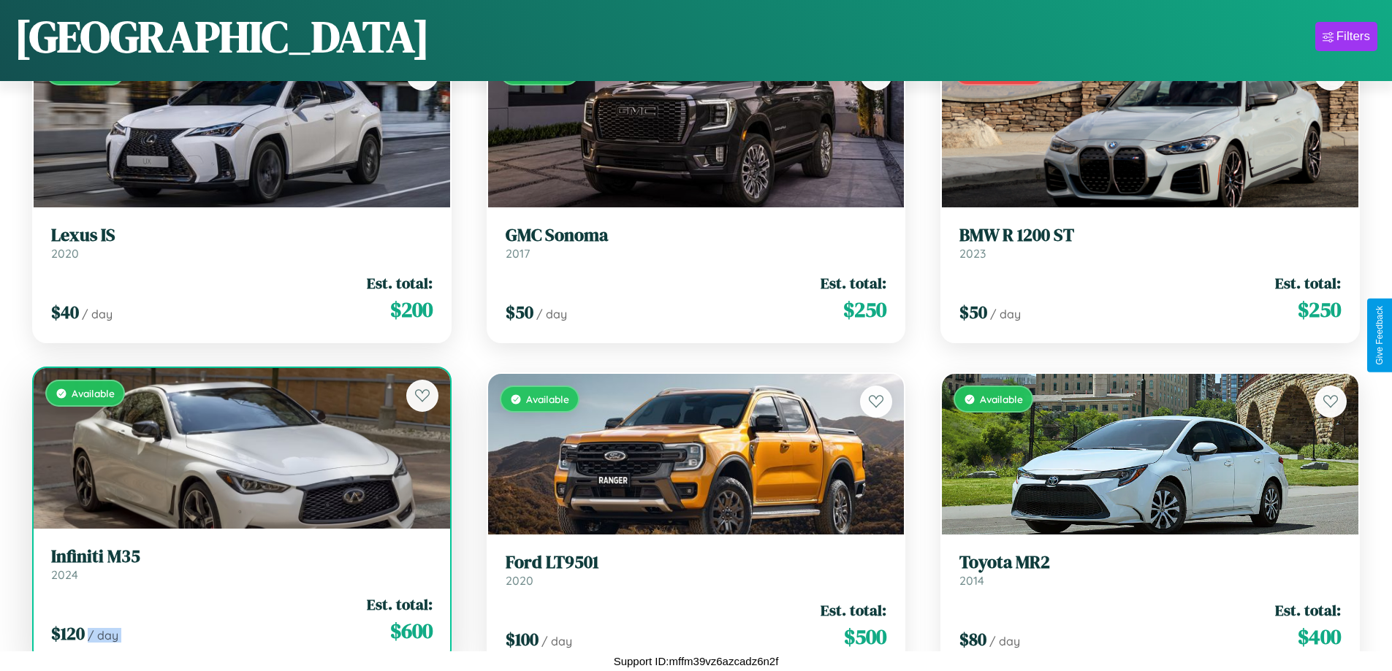
click at [240, 620] on div "$ 120 / day Est. total: $ 600" at bounding box center [241, 620] width 381 height 52
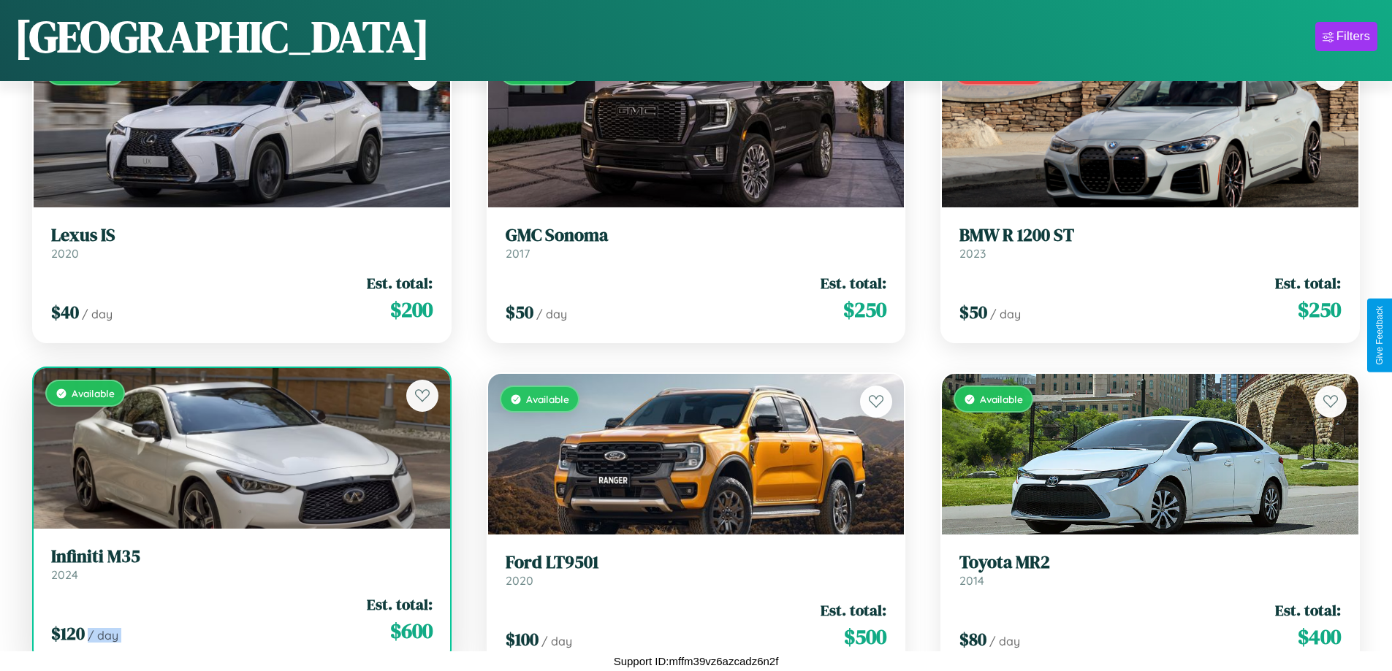
click at [240, 620] on div "$ 120 / day Est. total: $ 600" at bounding box center [241, 620] width 381 height 52
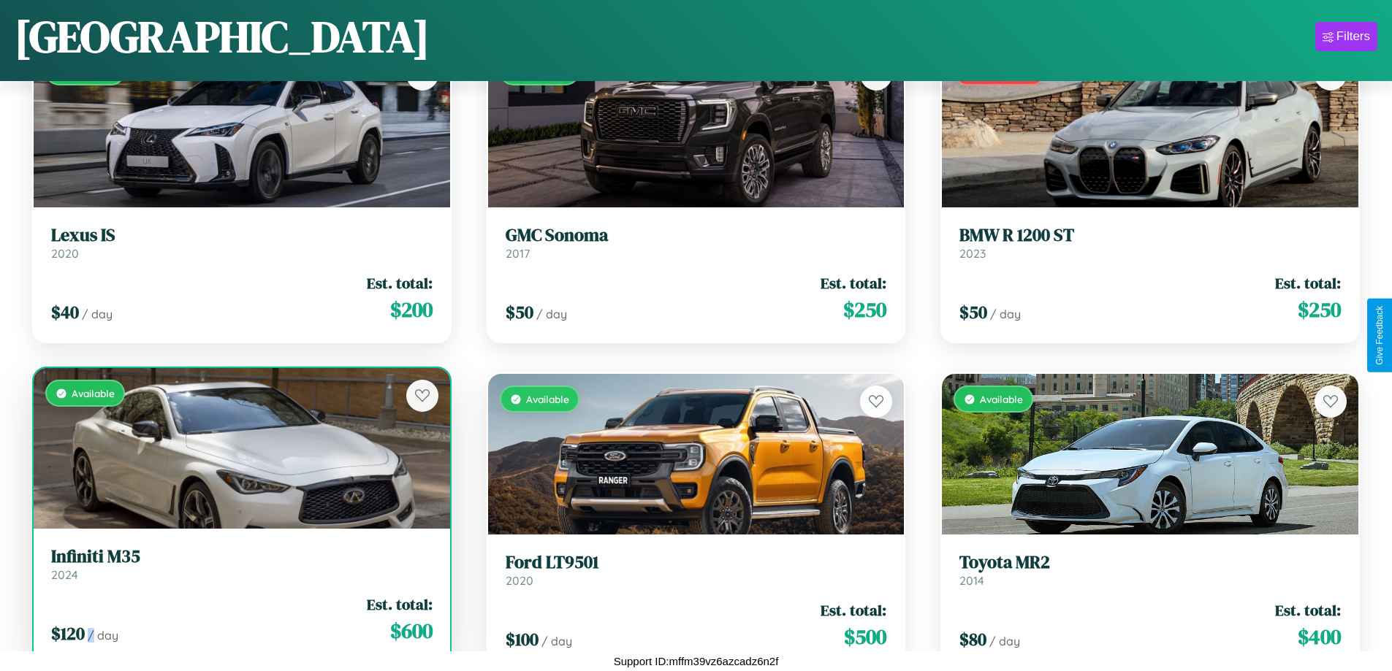
click at [240, 620] on div "$ 120 / day Est. total: $ 600" at bounding box center [241, 620] width 381 height 52
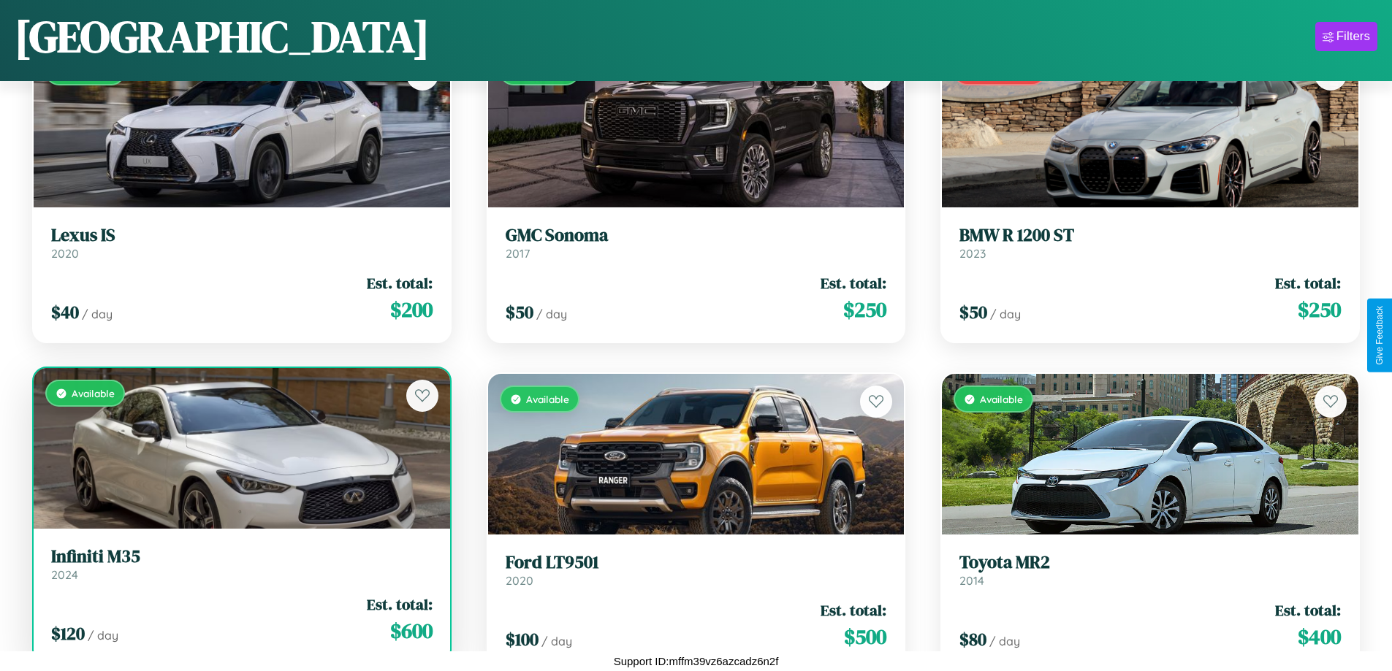
click at [240, 564] on h3 "Infiniti M35" at bounding box center [241, 557] width 381 height 21
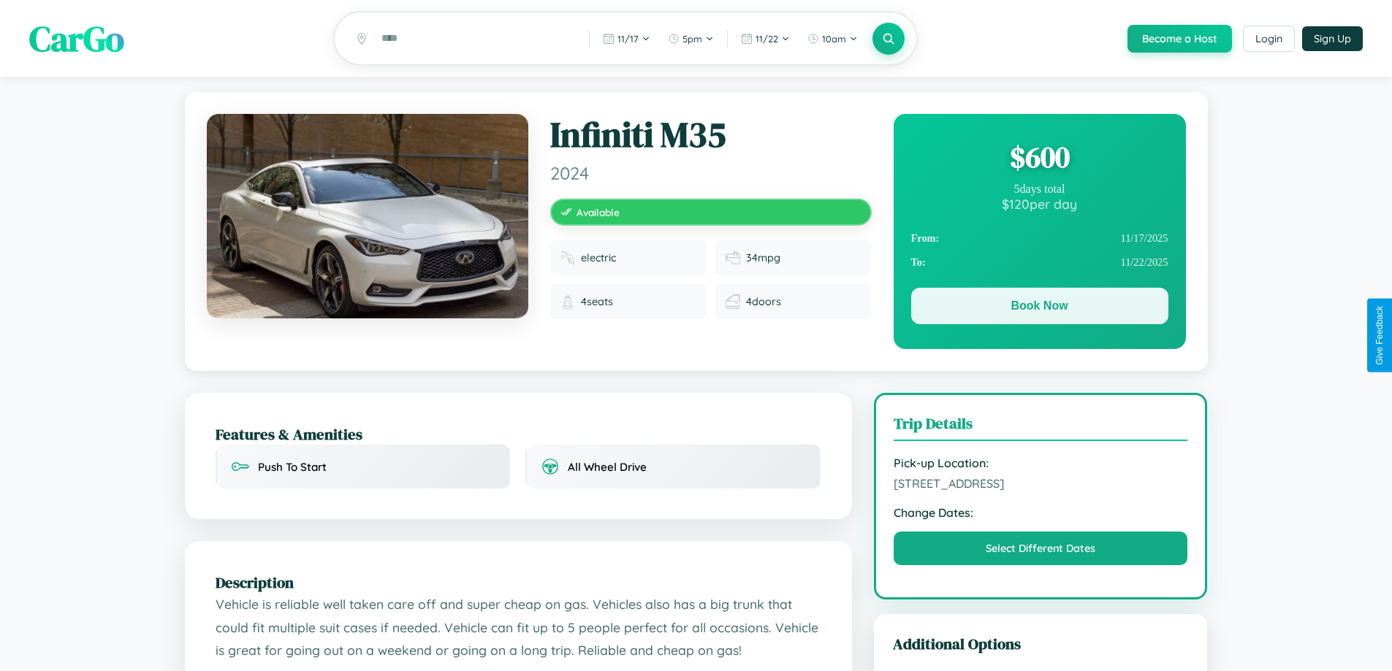
click at [1039, 309] on button "Book Now" at bounding box center [1039, 306] width 257 height 37
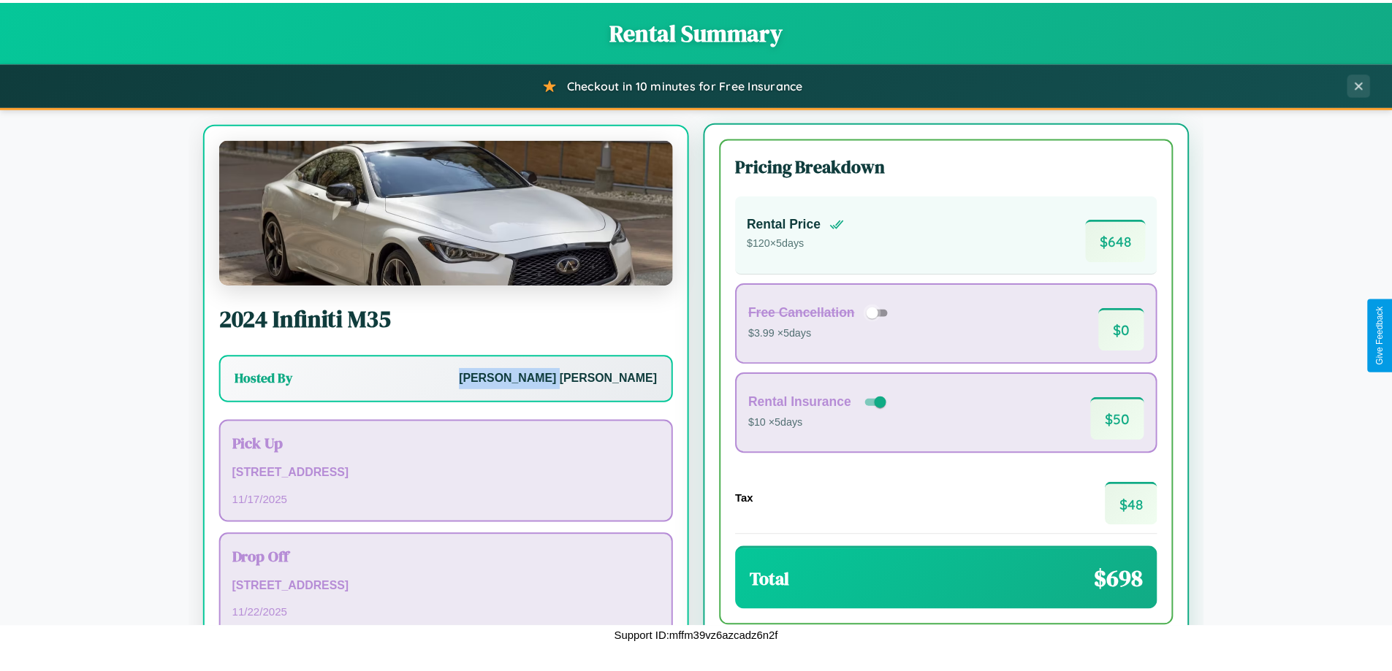
scroll to position [68, 0]
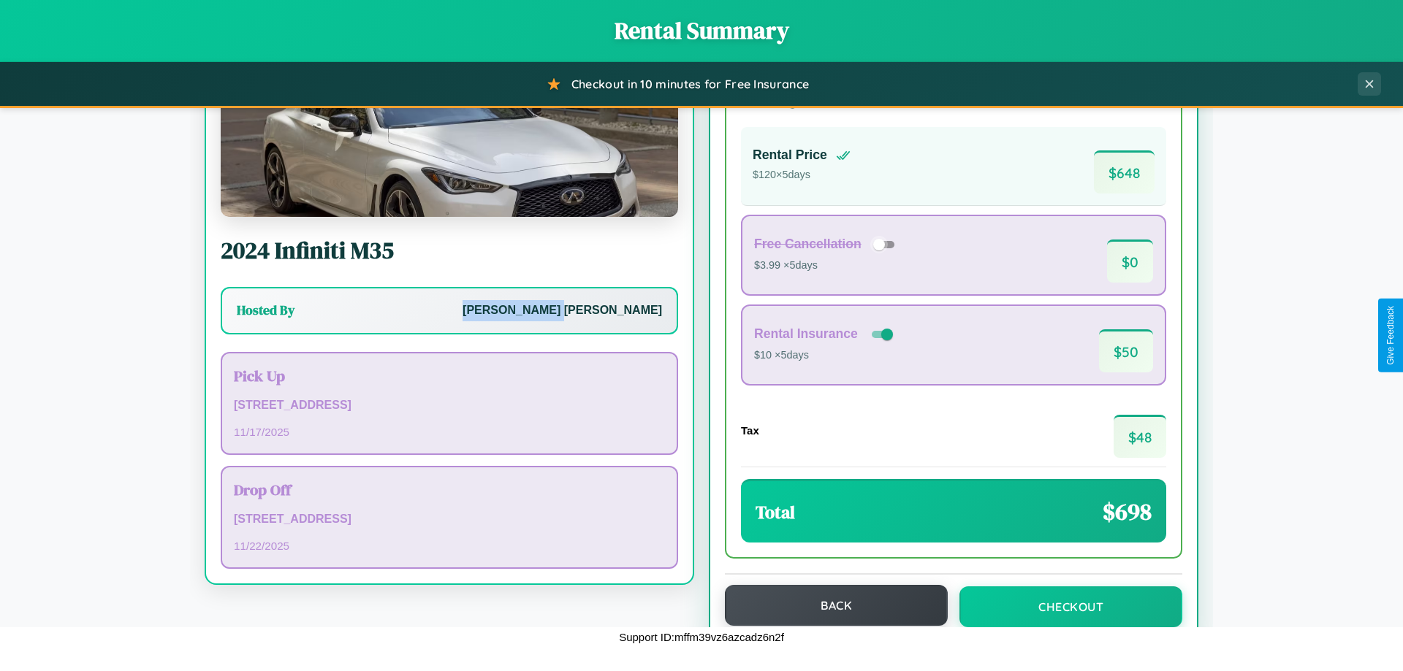
click at [829, 606] on button "Back" at bounding box center [836, 605] width 223 height 41
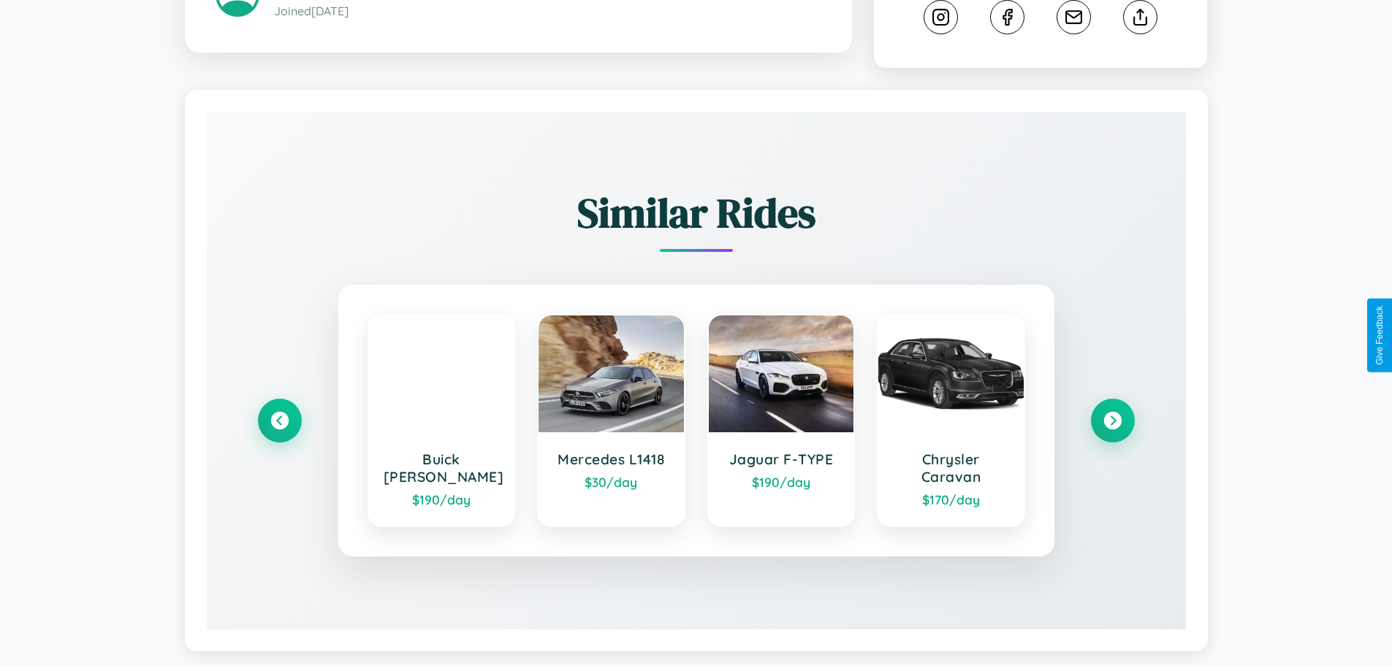
scroll to position [828, 0]
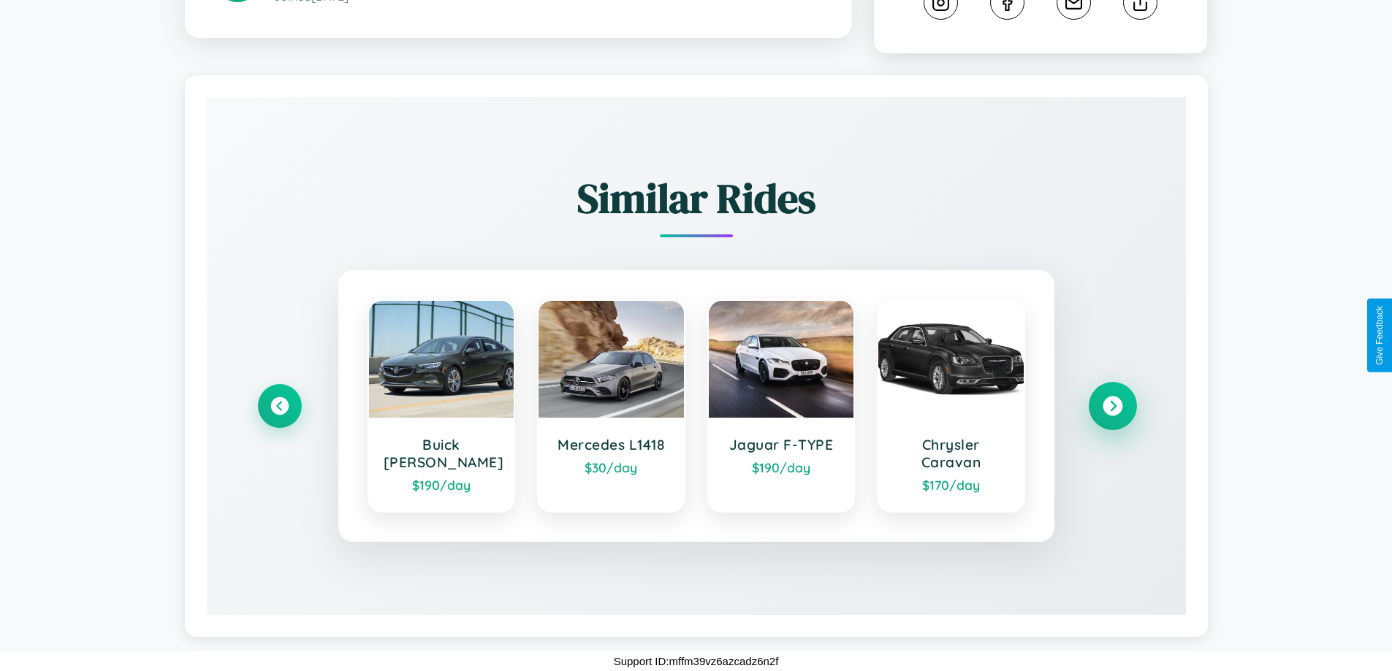
click at [1112, 406] on icon at bounding box center [1113, 407] width 20 height 20
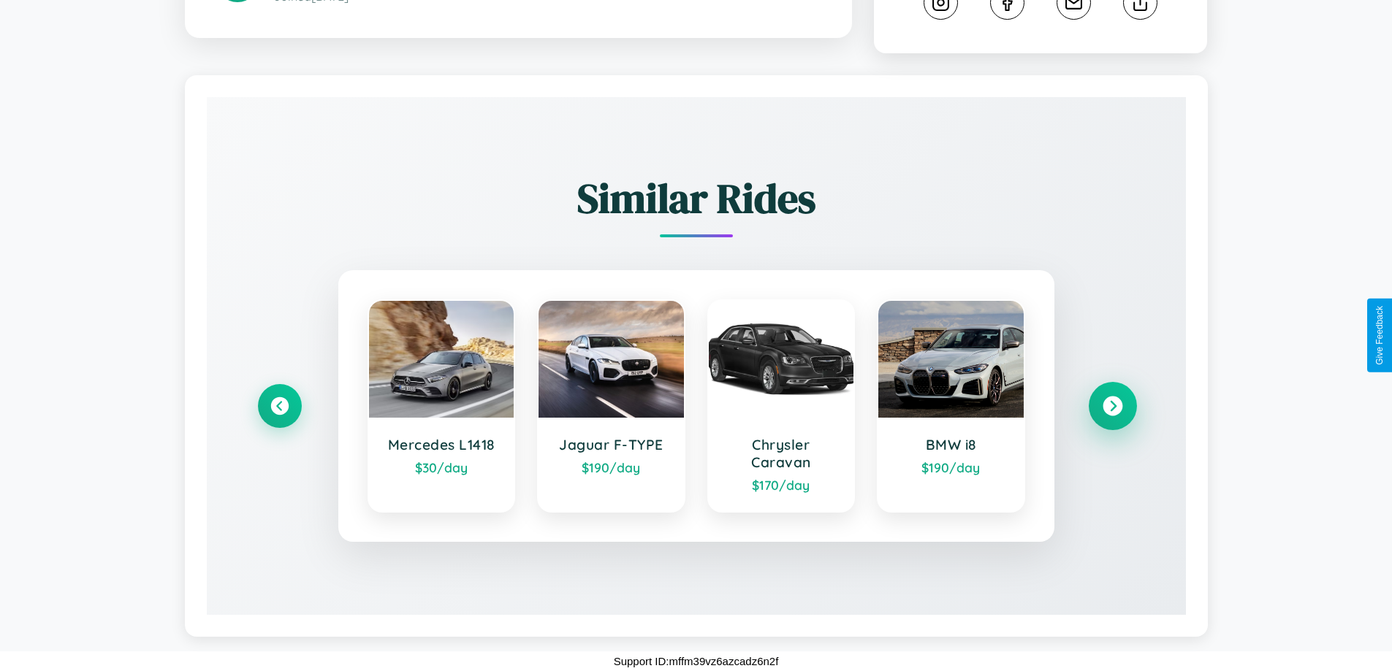
click at [1112, 406] on icon at bounding box center [1113, 407] width 20 height 20
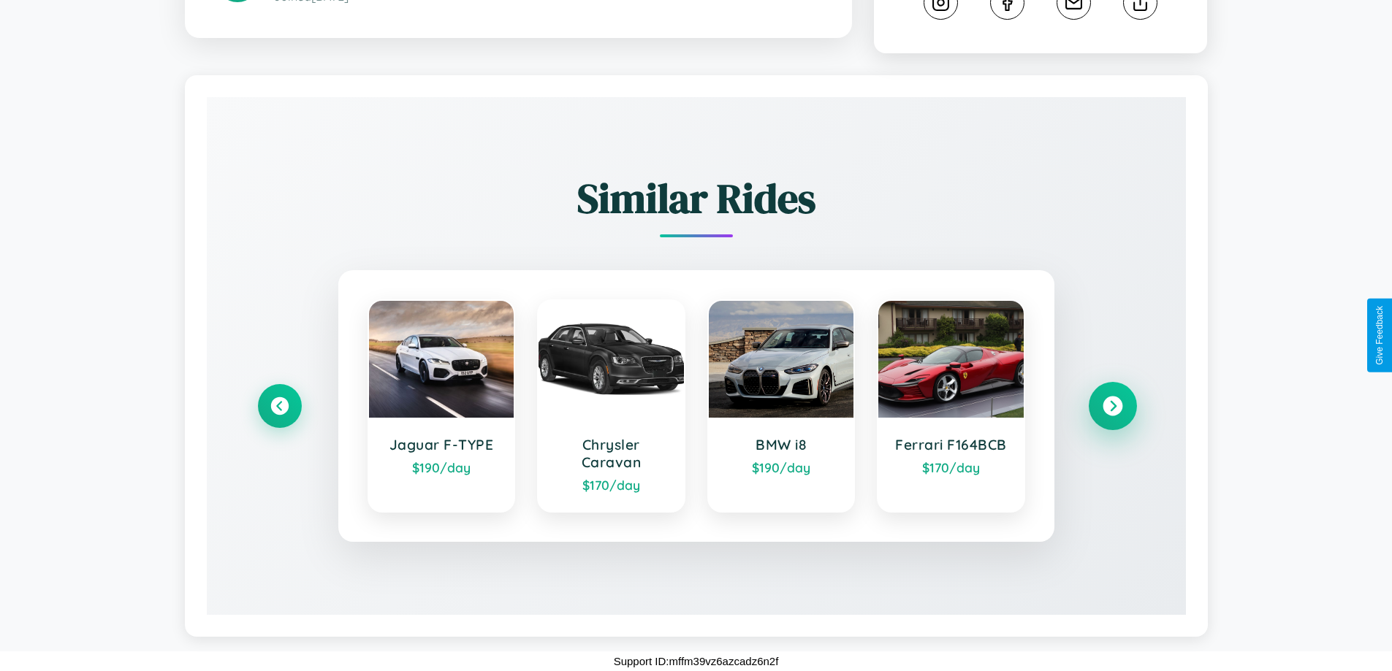
click at [1112, 406] on icon at bounding box center [1113, 407] width 20 height 20
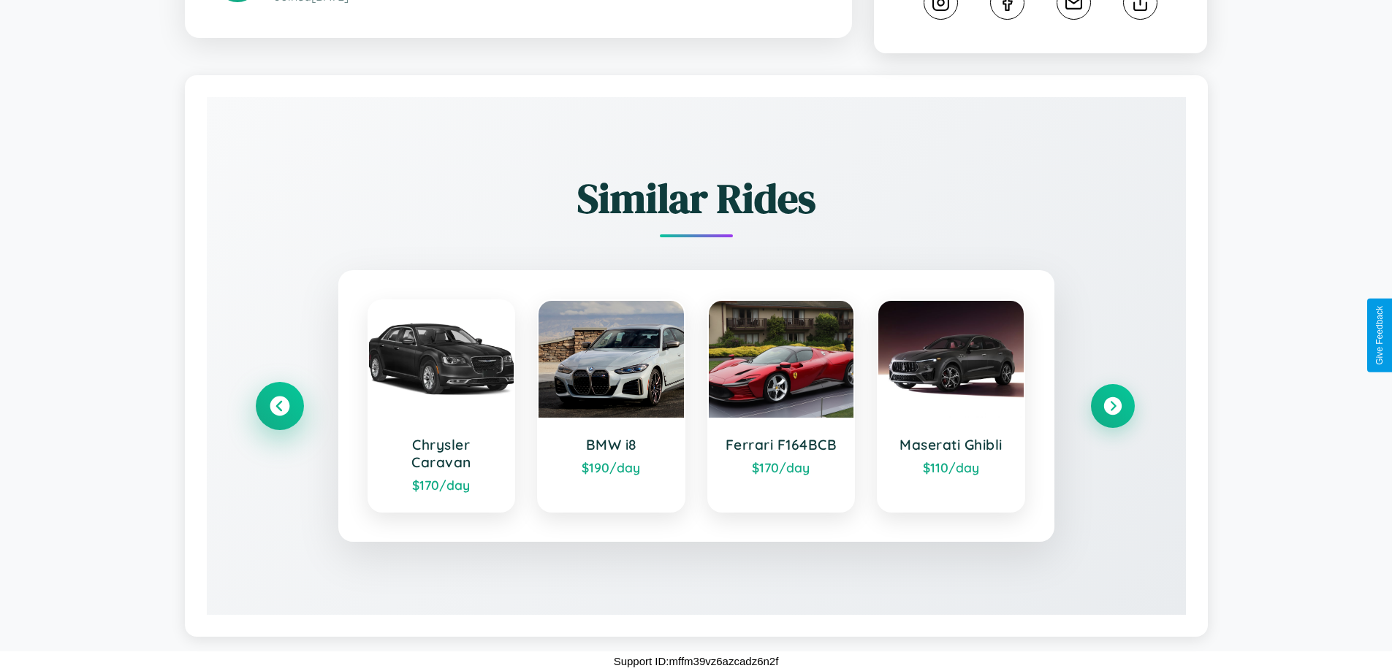
click at [279, 406] on icon at bounding box center [280, 407] width 20 height 20
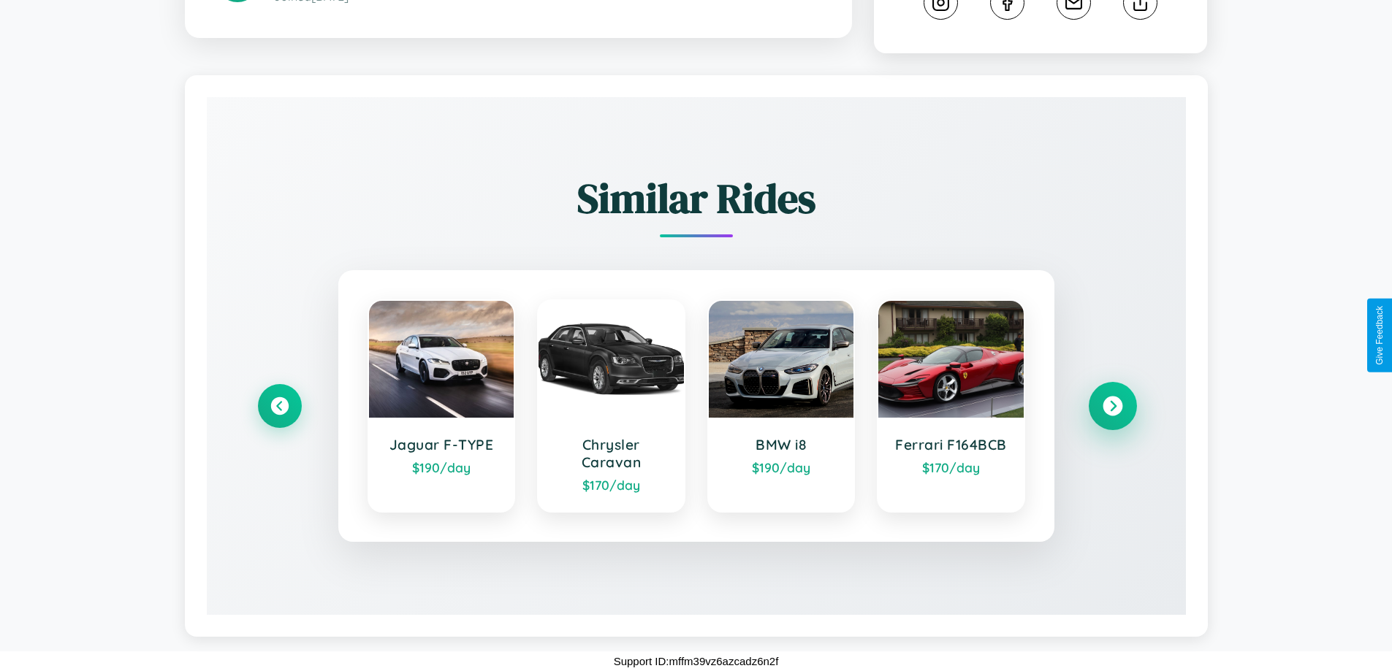
click at [1112, 406] on icon at bounding box center [1113, 407] width 20 height 20
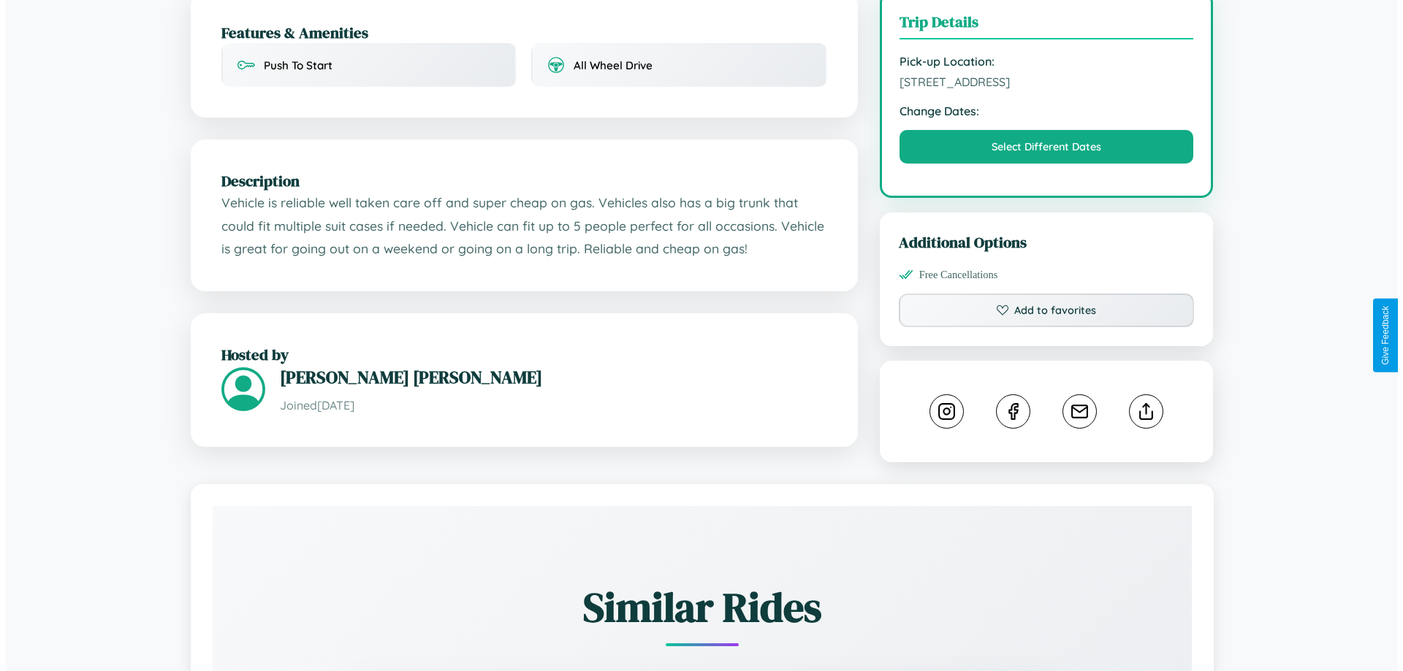
scroll to position [394, 0]
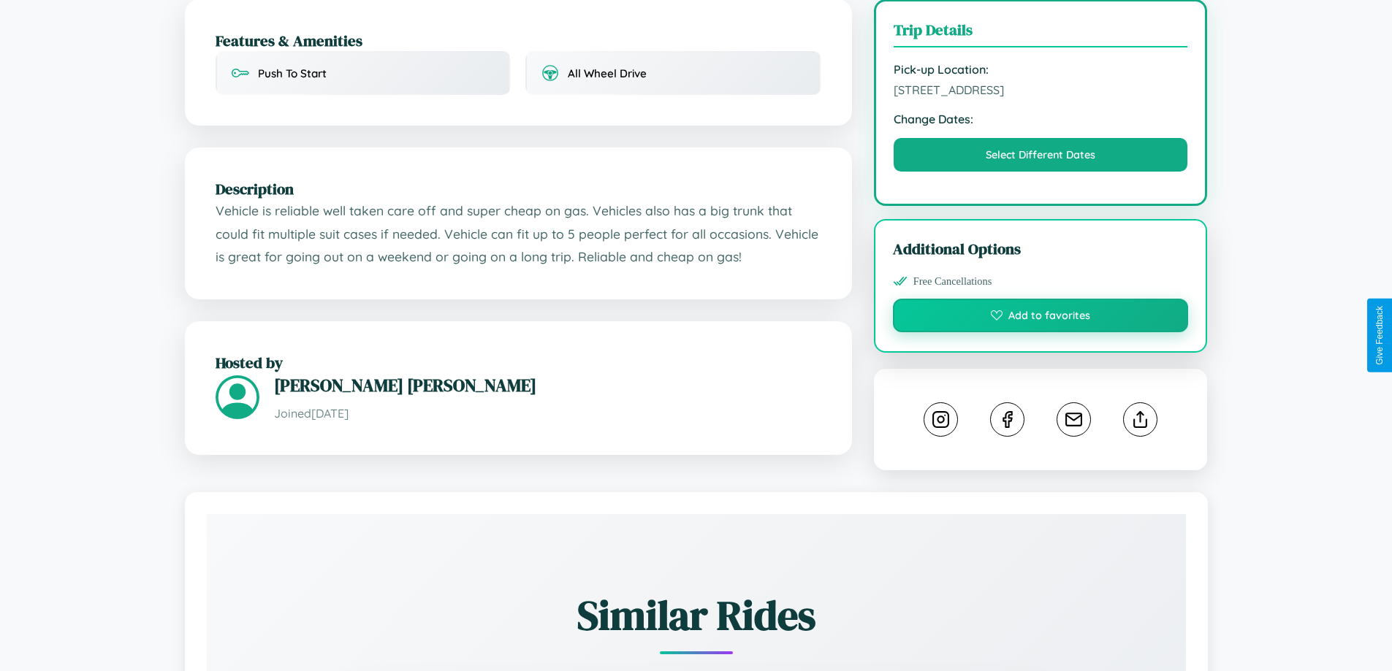
click at [1040, 332] on button "Add to favorites" at bounding box center [1041, 316] width 296 height 34
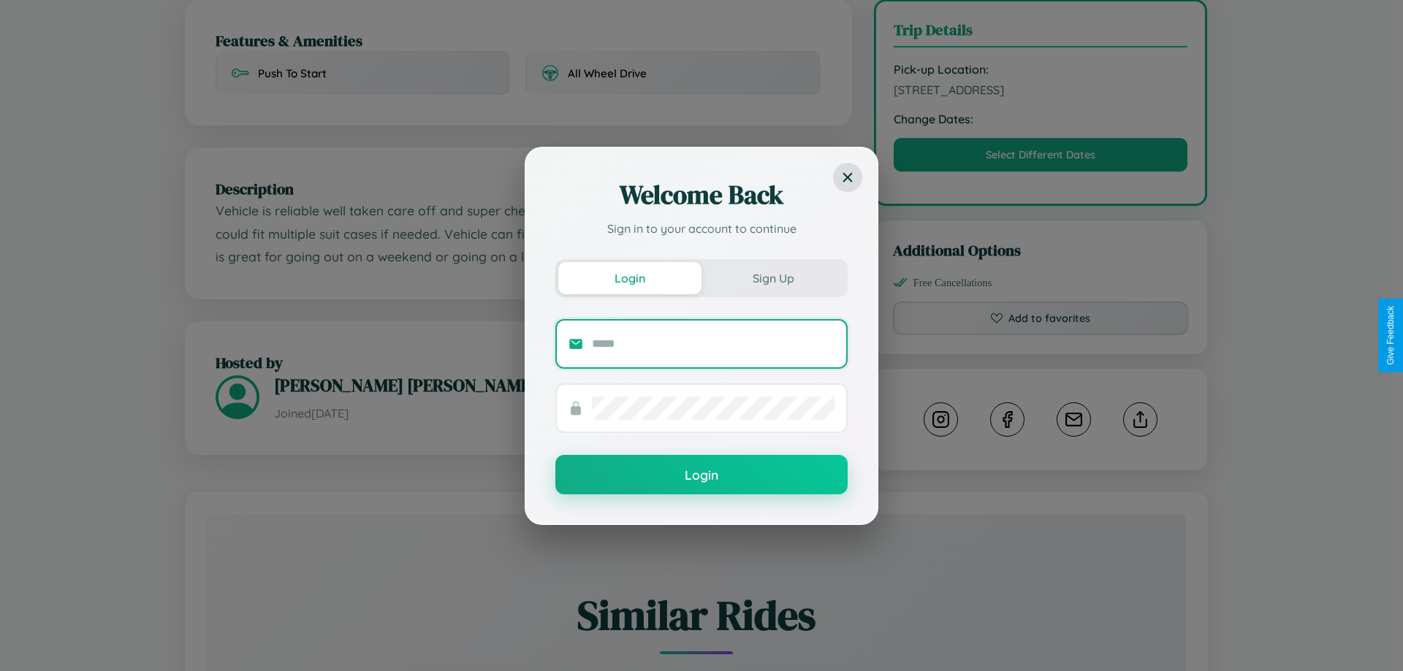
click at [713, 343] on input "text" at bounding box center [713, 343] width 243 height 23
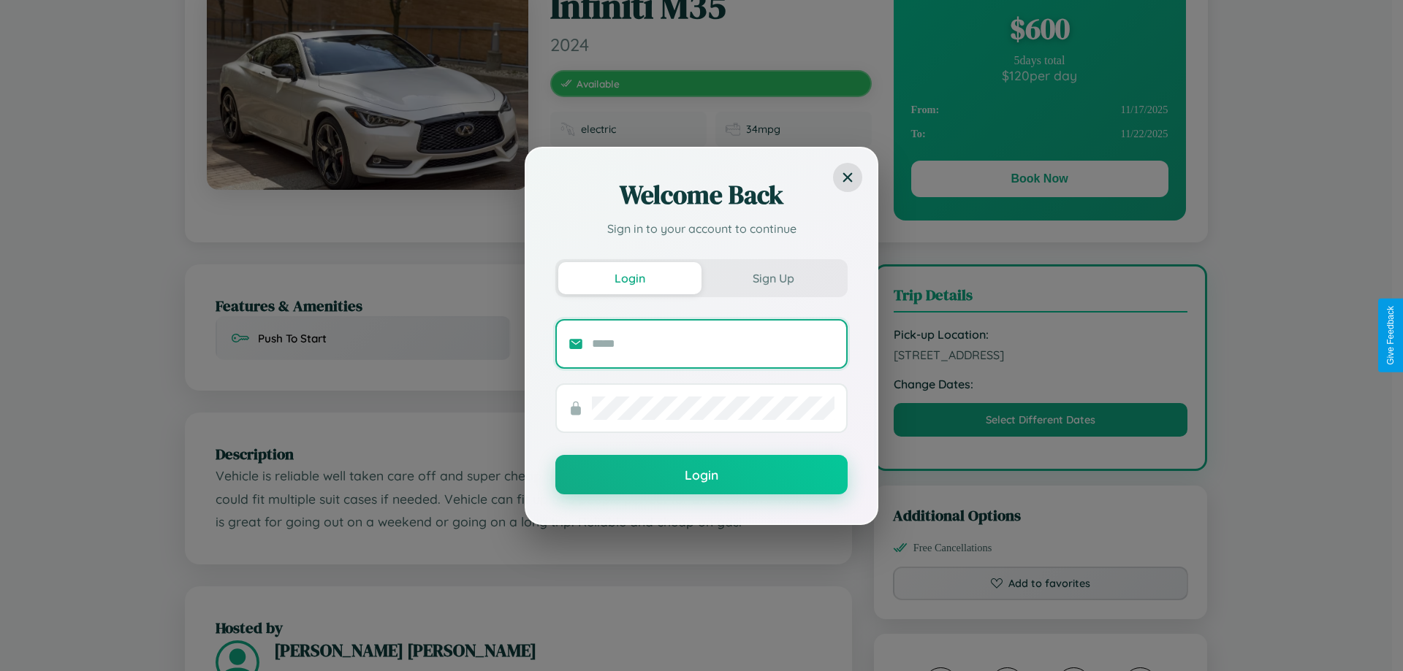
scroll to position [0, 0]
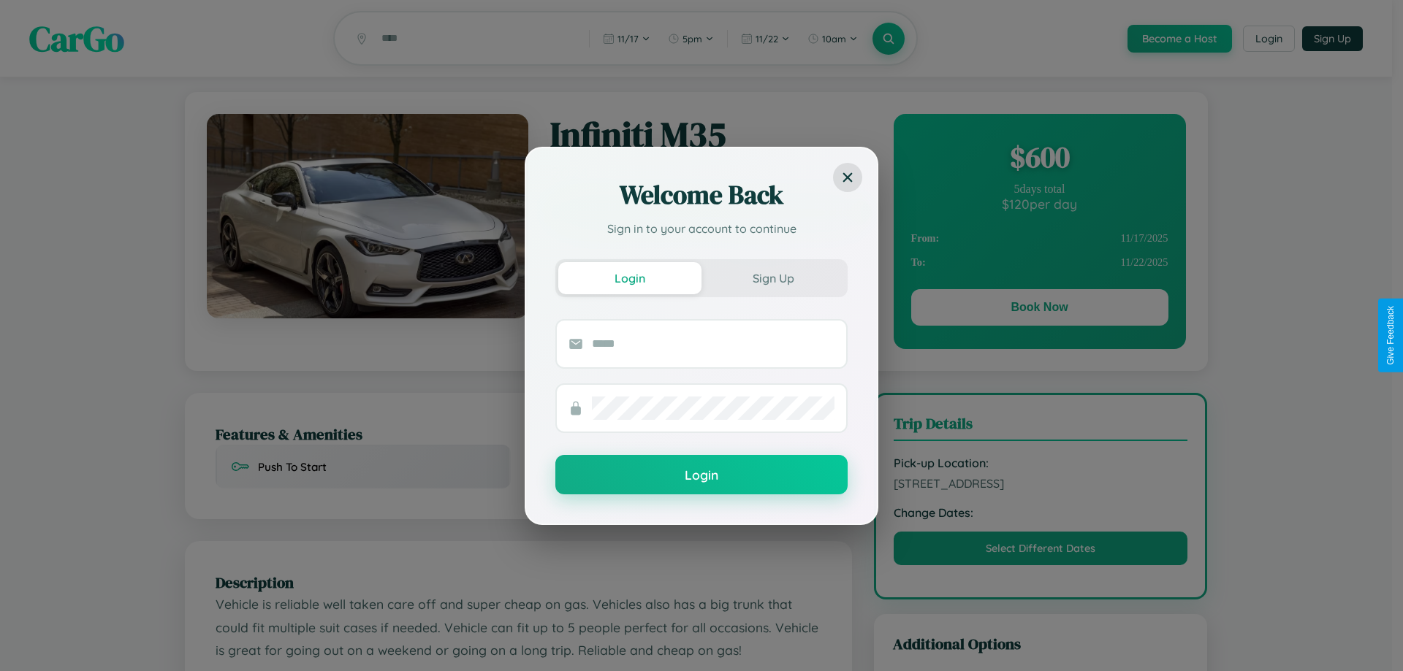
click at [1039, 310] on div "Welcome Back Sign in to your account to continue Login Sign Up Login" at bounding box center [701, 335] width 1403 height 671
